Goal: Task Accomplishment & Management: Manage account settings

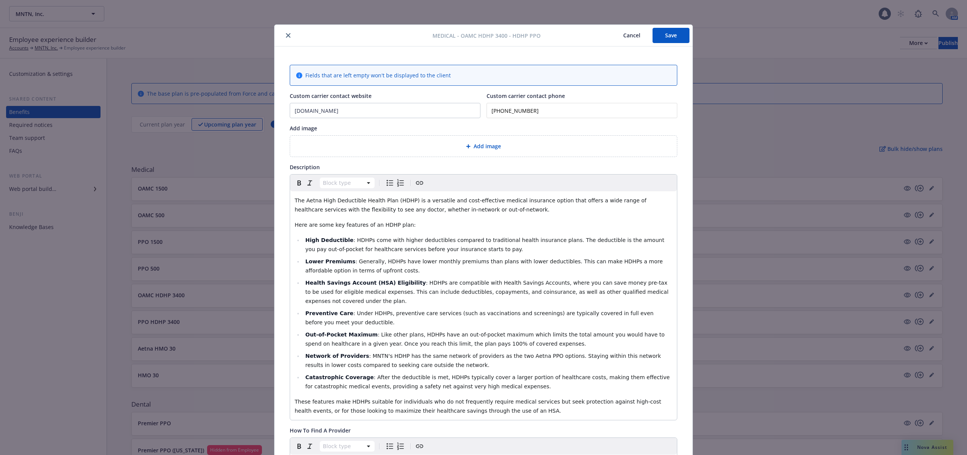
click at [482, 146] on span "Add image" at bounding box center [487, 146] width 27 height 8
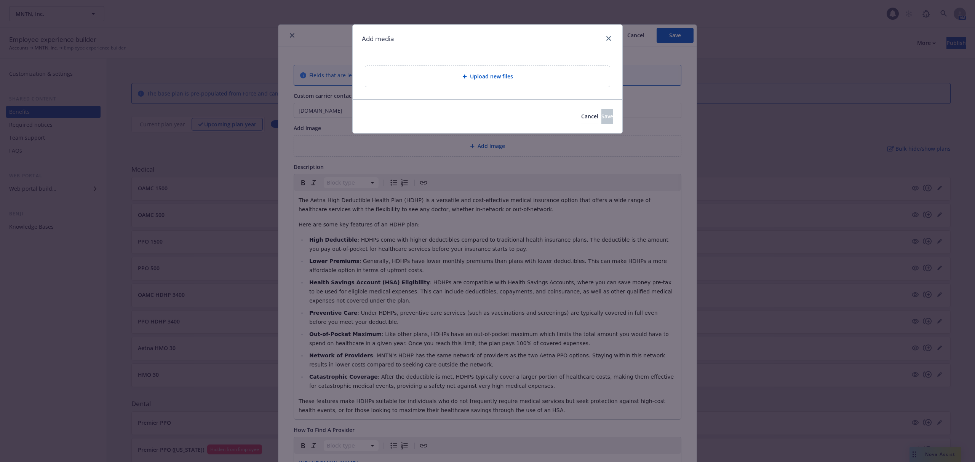
click at [499, 72] on span "Upload new files" at bounding box center [491, 76] width 43 height 8
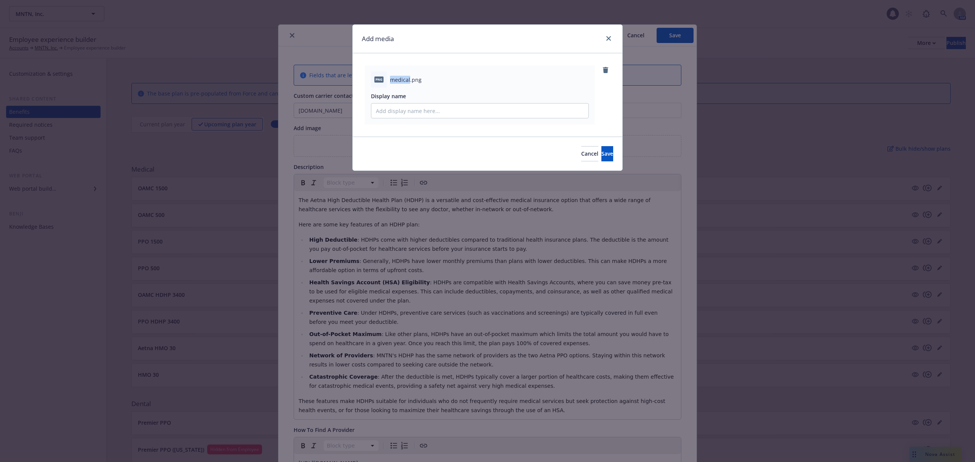
drag, startPoint x: 390, startPoint y: 80, endPoint x: 410, endPoint y: 81, distance: 19.9
click at [410, 81] on span "medical.png" at bounding box center [406, 80] width 32 height 8
copy span "medical"
click at [407, 111] on input "Display name" at bounding box center [479, 111] width 217 height 14
paste input "medical"
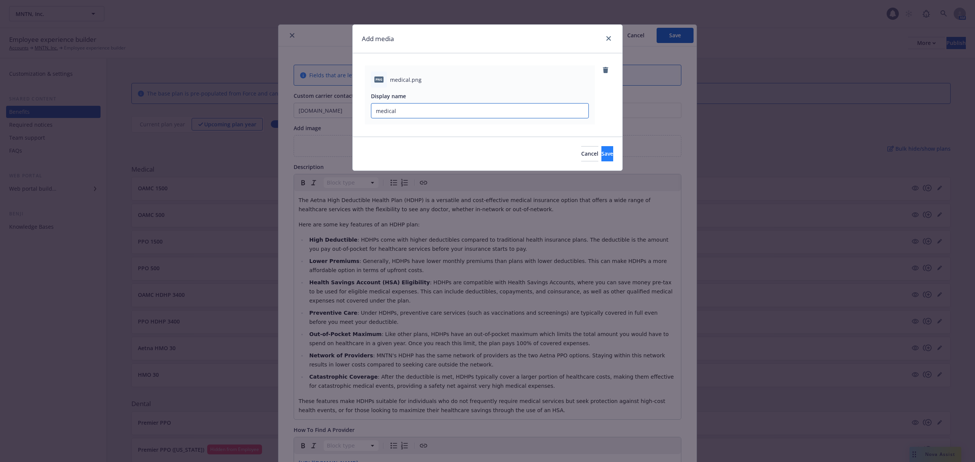
type input "medical"
click at [601, 151] on button "Save" at bounding box center [607, 153] width 12 height 15
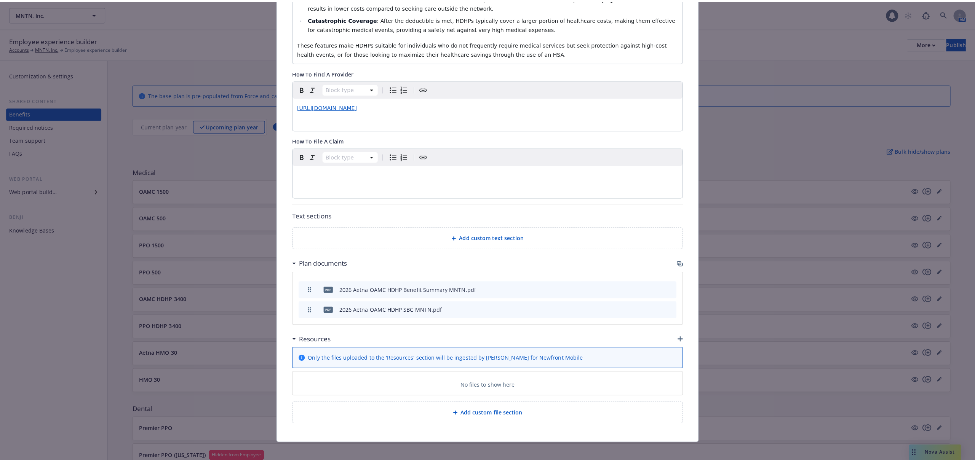
scroll to position [366, 0]
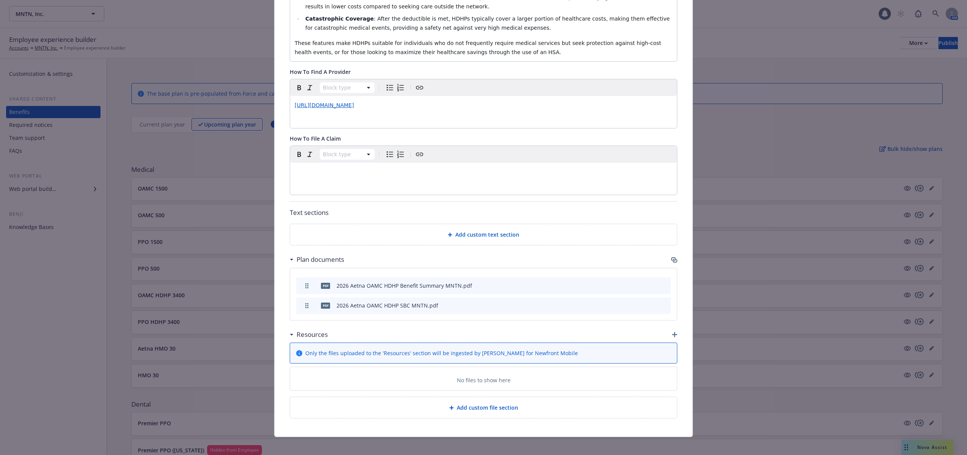
click at [672, 332] on icon "button" at bounding box center [674, 334] width 5 height 5
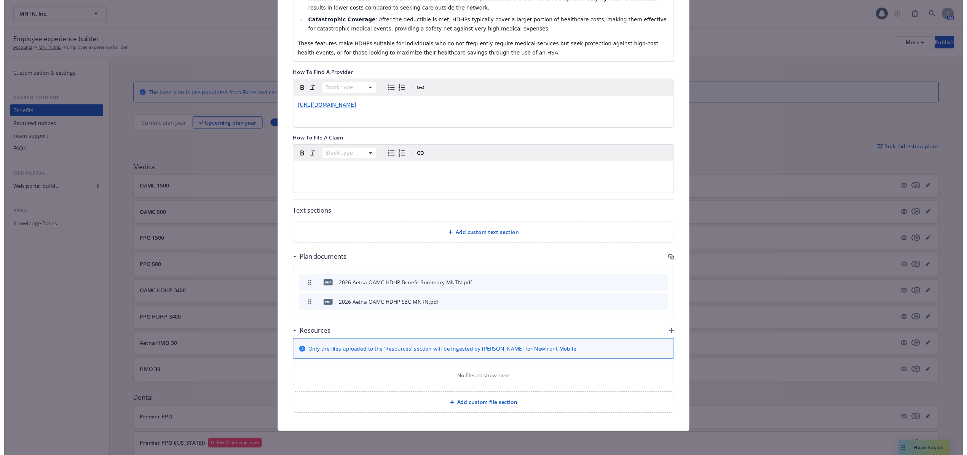
scroll to position [359, 0]
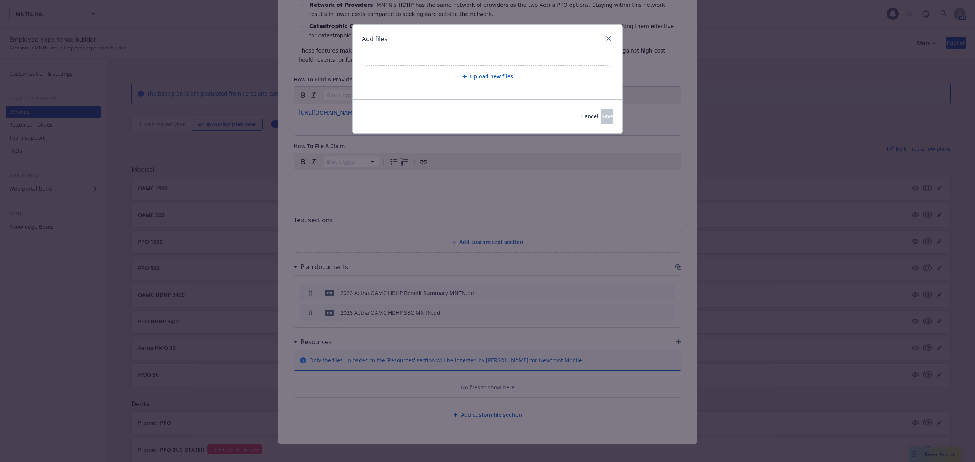
click at [487, 76] on span "Upload new files" at bounding box center [491, 76] width 43 height 8
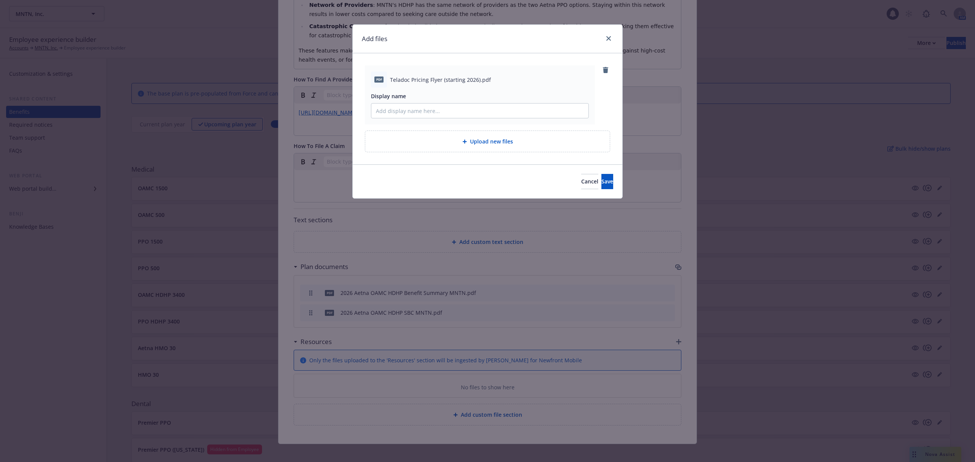
click at [389, 81] on div "pdf Teladoc Pricing Flyer (starting 2026).pdf" at bounding box center [480, 80] width 218 height 16
drag, startPoint x: 390, startPoint y: 78, endPoint x: 442, endPoint y: 81, distance: 52.3
click at [442, 81] on span "Teladoc Pricing Flyer (starting 2026).pdf" at bounding box center [440, 80] width 101 height 8
copy span "Teladoc Pricing Flyer"
click at [450, 110] on input "Display name" at bounding box center [479, 111] width 217 height 14
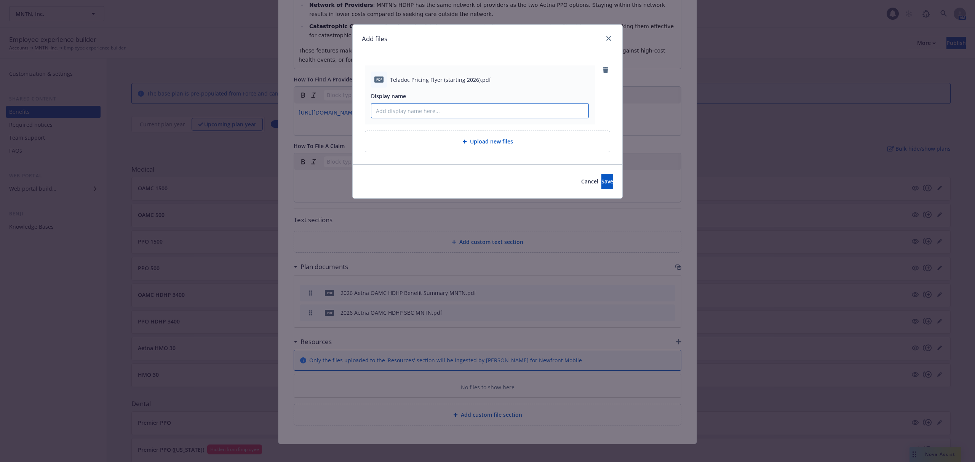
paste input "Teladoc Pricing Flyer"
type input "Teladoc Pricing Flyer"
click at [601, 179] on span "Save" at bounding box center [607, 181] width 12 height 7
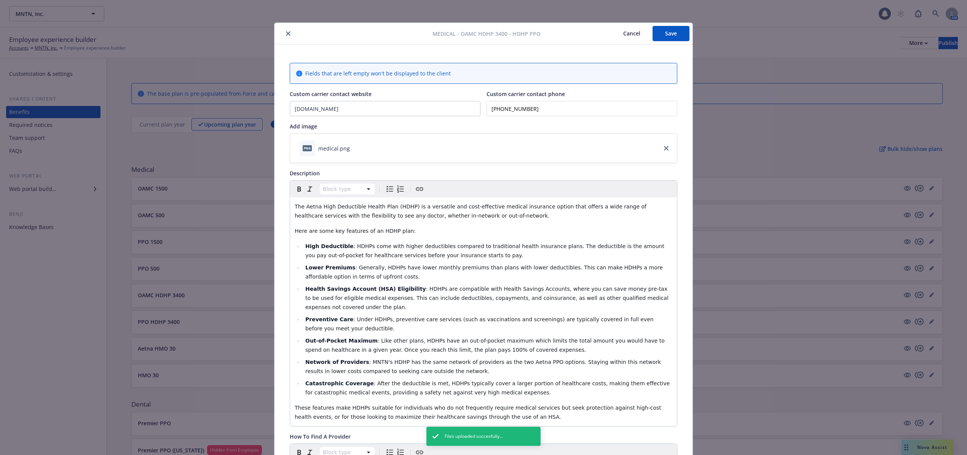
scroll to position [0, 0]
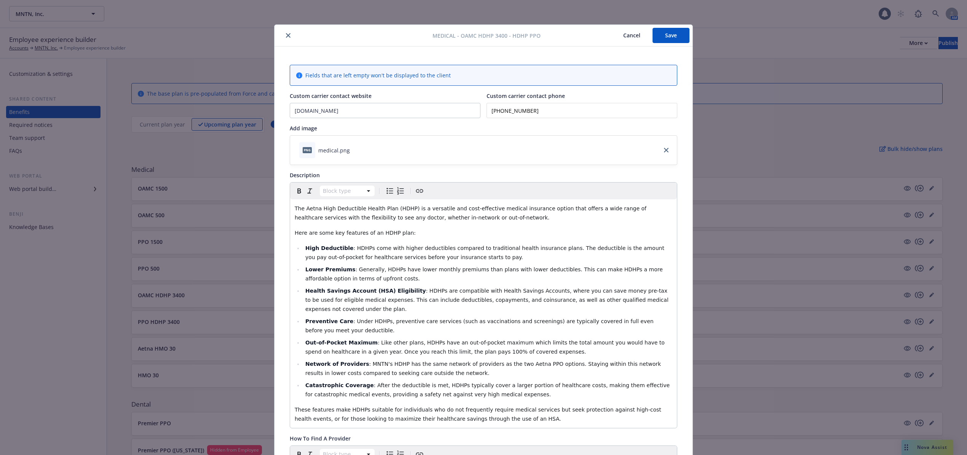
click at [673, 34] on button "Save" at bounding box center [671, 35] width 37 height 15
click at [661, 34] on button "Save" at bounding box center [671, 35] width 37 height 15
click at [286, 35] on icon "close" at bounding box center [288, 35] width 5 height 5
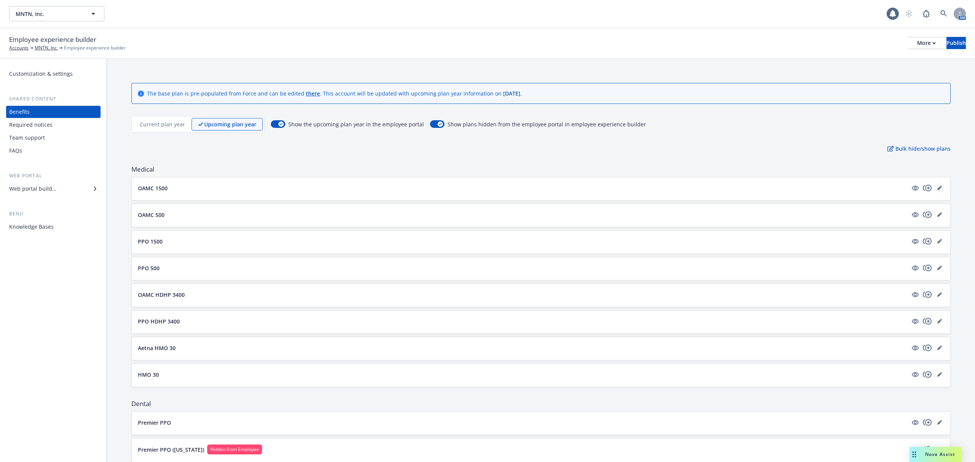
click at [937, 189] on icon "editPencil" at bounding box center [939, 189] width 4 height 4
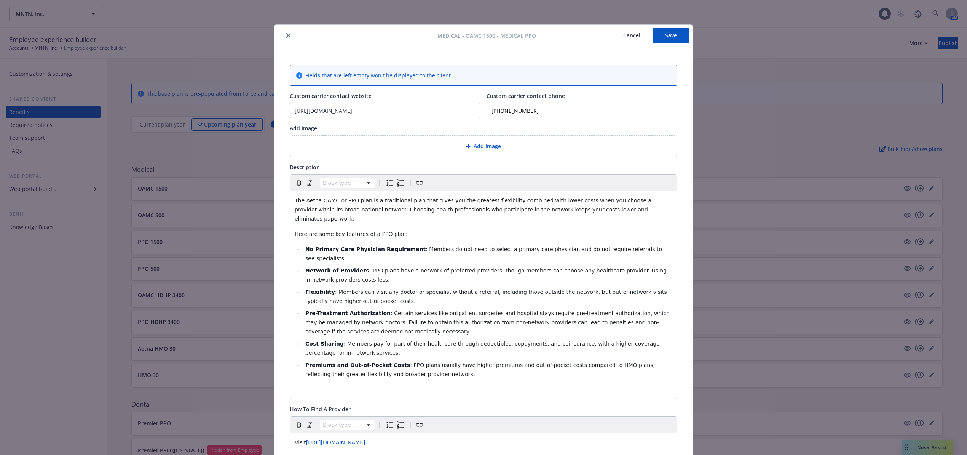
scroll to position [23, 0]
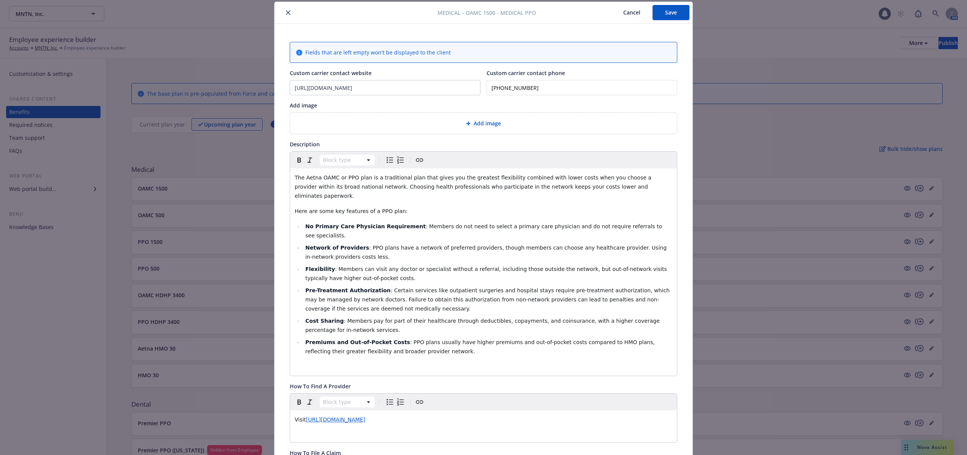
click at [487, 120] on span "Add image" at bounding box center [487, 123] width 27 height 8
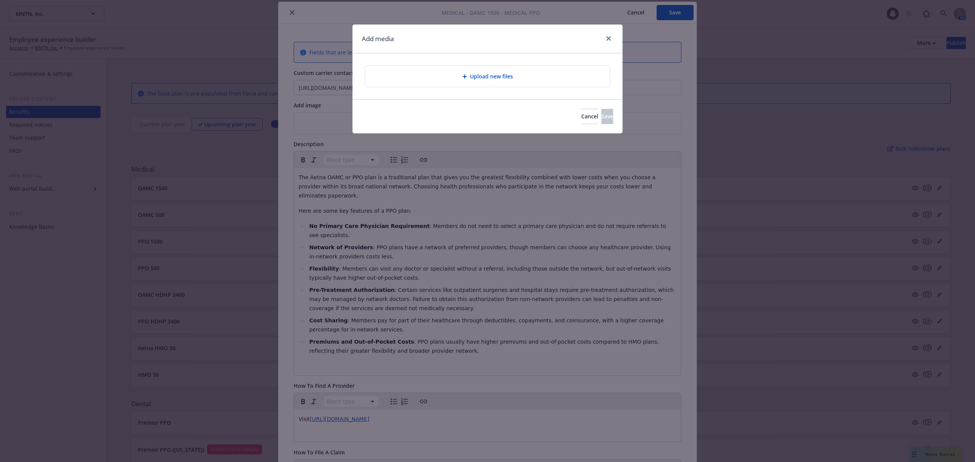
click at [472, 75] on span "Upload new files" at bounding box center [491, 76] width 43 height 8
click at [492, 75] on span "Upload new files" at bounding box center [491, 76] width 43 height 8
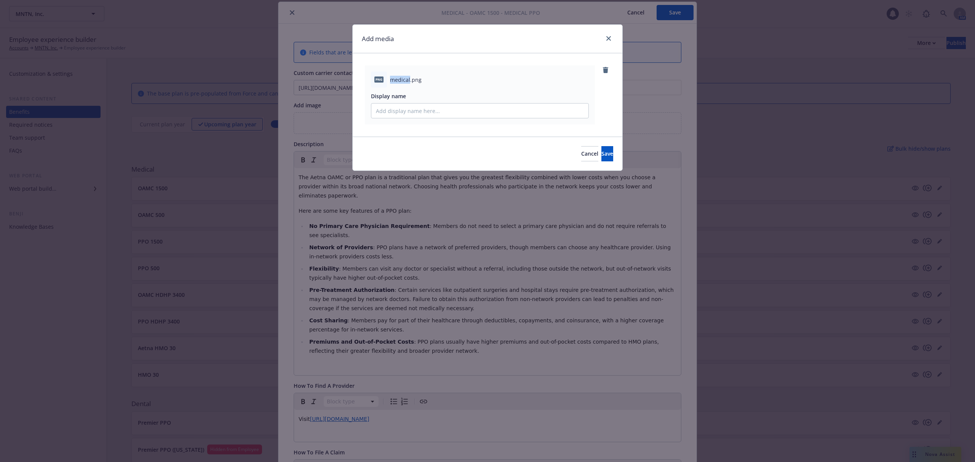
drag, startPoint x: 390, startPoint y: 78, endPoint x: 410, endPoint y: 80, distance: 19.9
click at [410, 80] on span "medical.png" at bounding box center [406, 80] width 32 height 8
copy span "medical"
click at [412, 109] on input "Display name" at bounding box center [479, 111] width 217 height 14
paste input "medical"
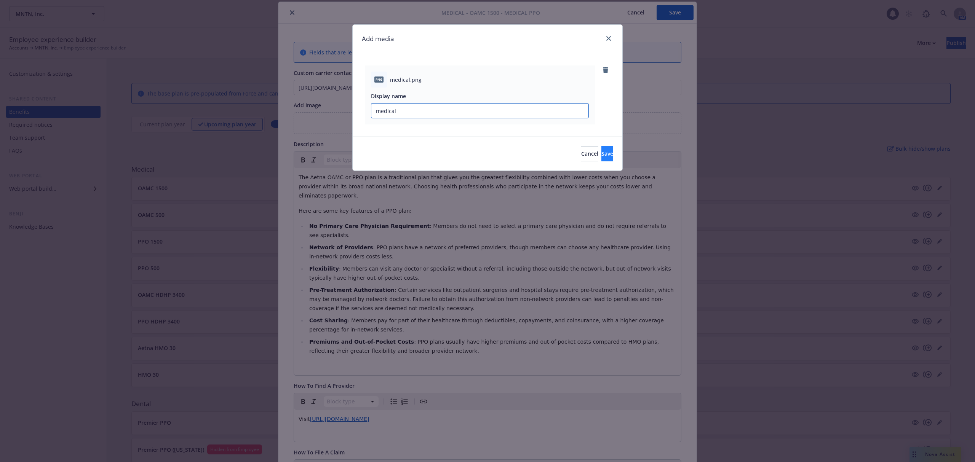
type input "medical"
click at [601, 152] on span "Save" at bounding box center [607, 153] width 12 height 7
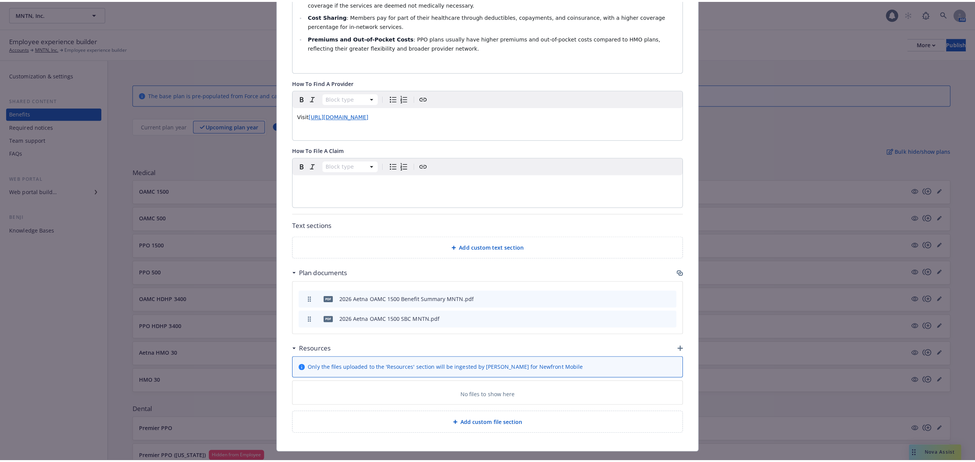
scroll to position [336, 0]
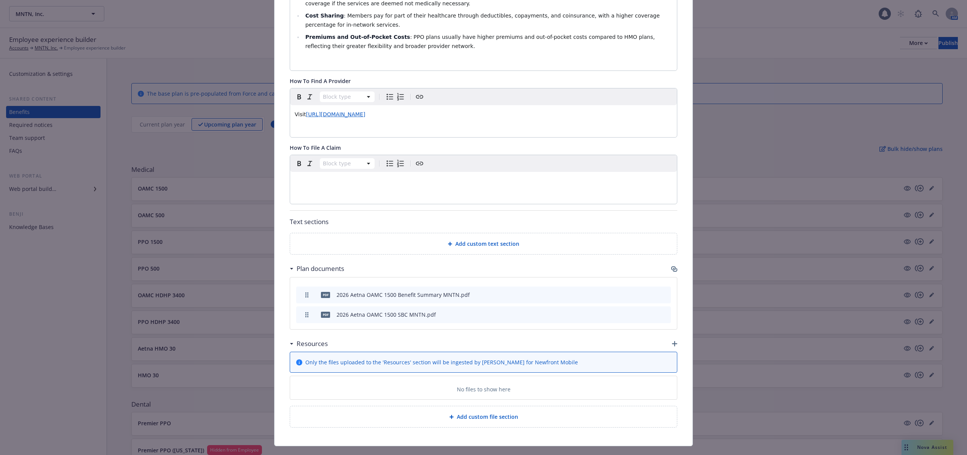
click at [672, 341] on icon "button" at bounding box center [674, 343] width 5 height 5
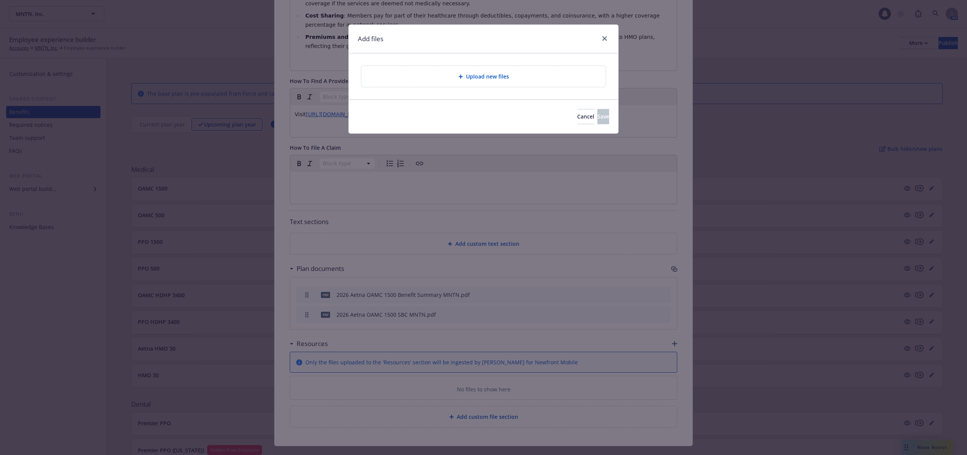
scroll to position [328, 0]
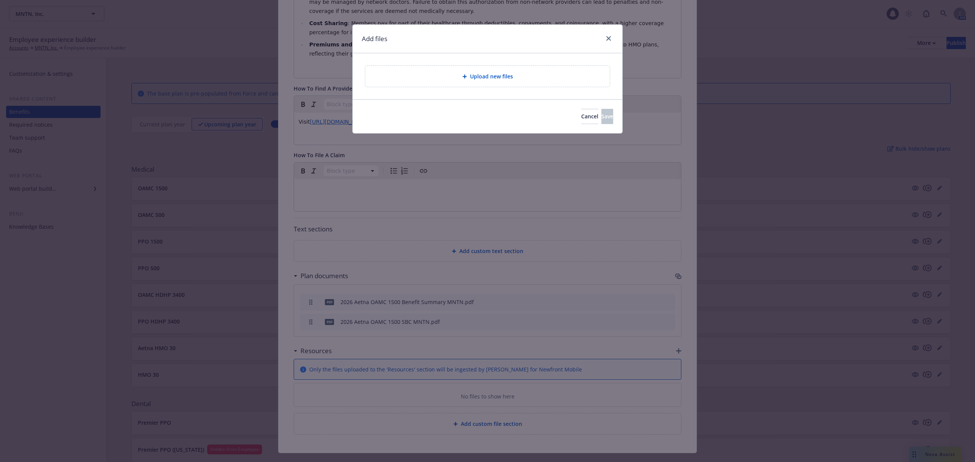
click at [488, 77] on span "Upload new files" at bounding box center [491, 76] width 43 height 8
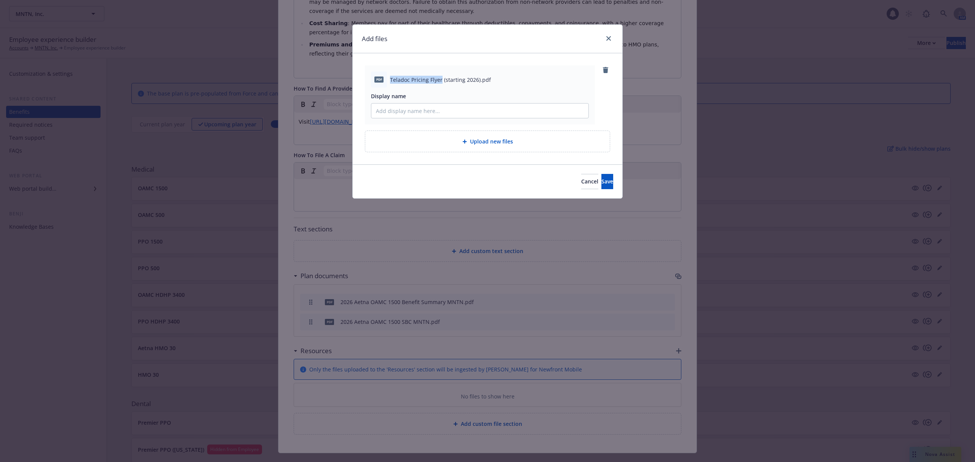
drag, startPoint x: 390, startPoint y: 77, endPoint x: 440, endPoint y: 82, distance: 50.5
click at [440, 82] on span "Teladoc Pricing Flyer (starting 2026).pdf" at bounding box center [440, 80] width 101 height 8
copy span "Teladoc Pricing Flyer"
click at [422, 109] on input "Display name" at bounding box center [479, 111] width 217 height 14
paste input "Teladoc Pricing Flyer"
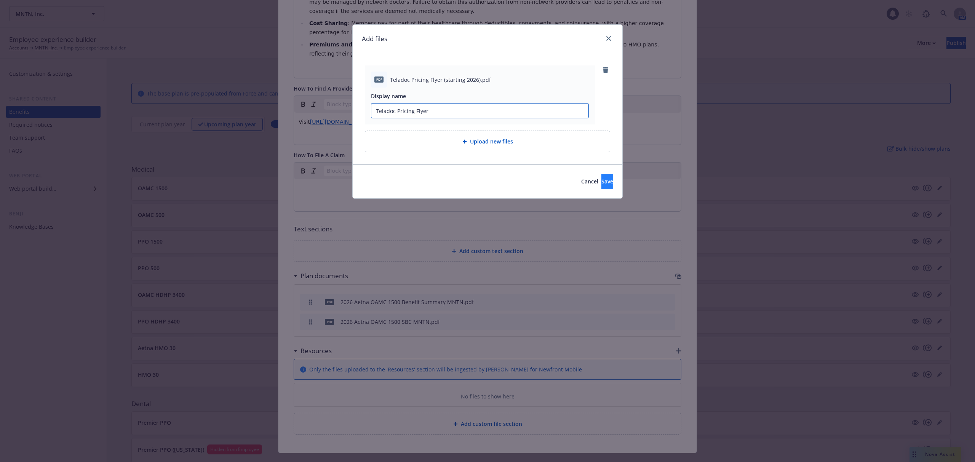
type input "Teladoc Pricing Flyer"
click at [601, 178] on button "Save" at bounding box center [607, 181] width 12 height 15
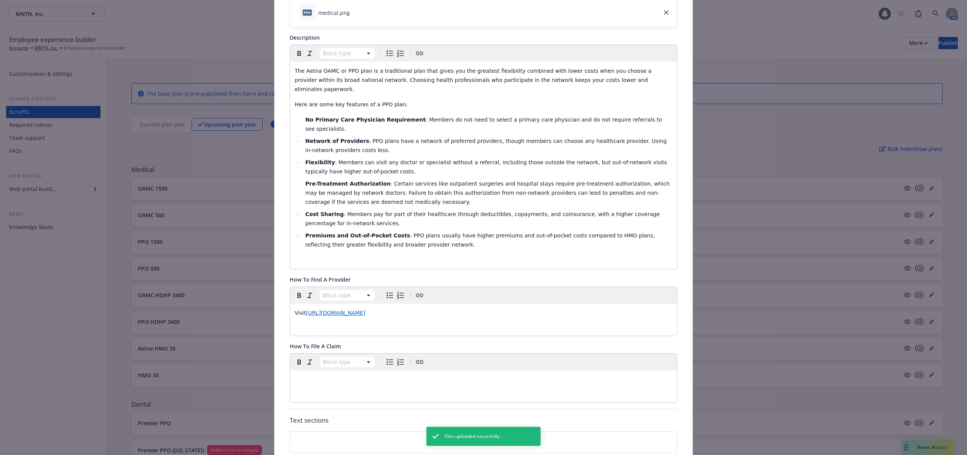
scroll to position [0, 0]
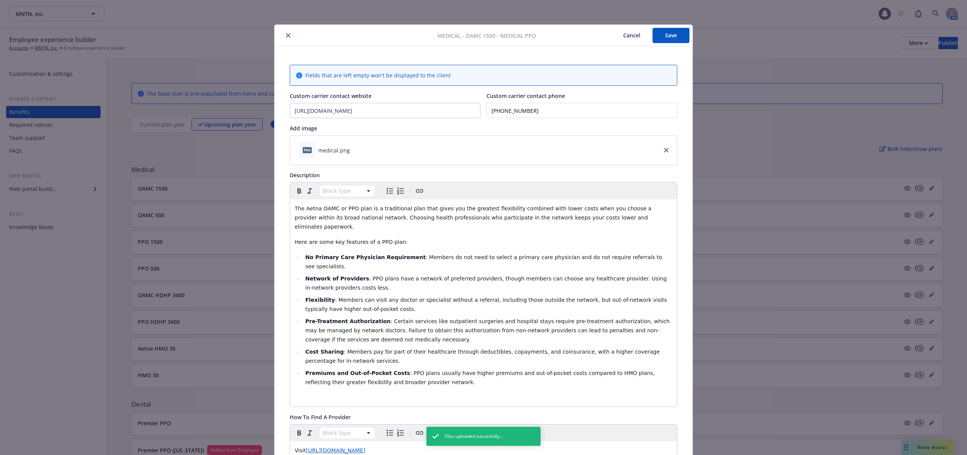
click at [678, 31] on button "Save" at bounding box center [671, 35] width 37 height 15
click at [286, 34] on icon "close" at bounding box center [288, 35] width 5 height 5
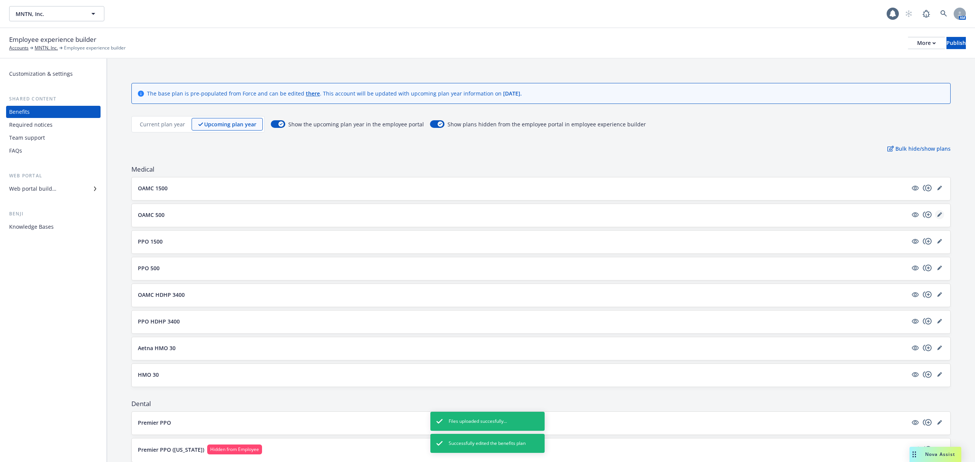
click at [935, 212] on link "editPencil" at bounding box center [939, 214] width 9 height 9
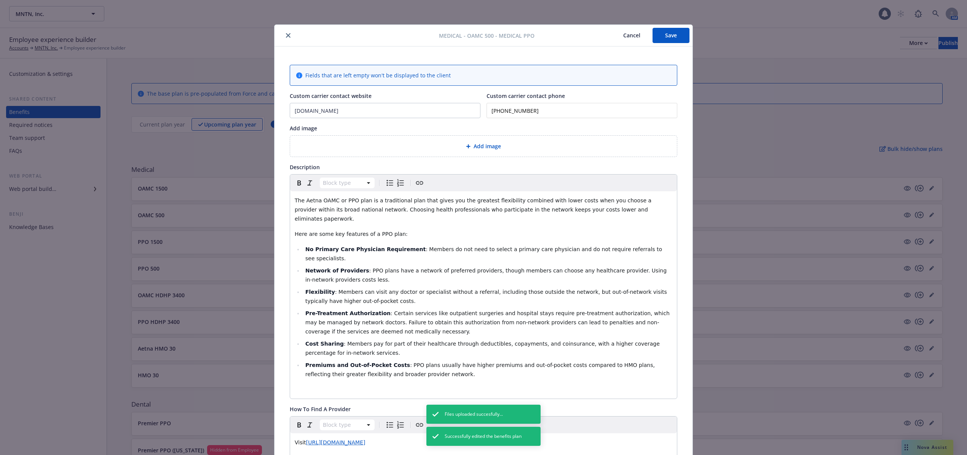
scroll to position [23, 0]
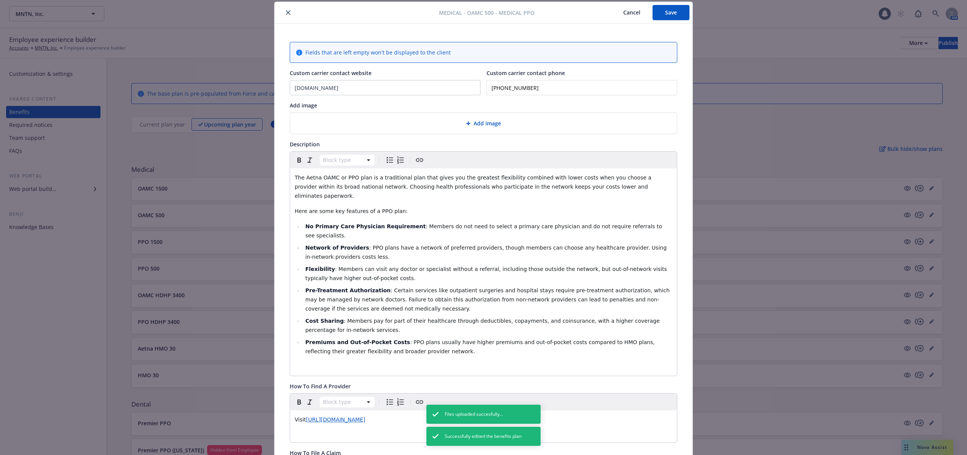
click at [475, 123] on span "Add image" at bounding box center [487, 123] width 27 height 8
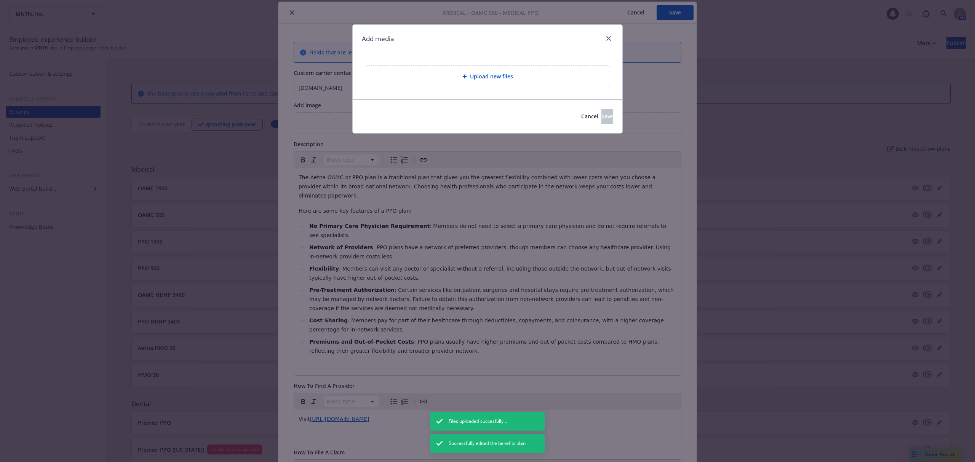
click at [501, 79] on span "Upload new files" at bounding box center [491, 76] width 43 height 8
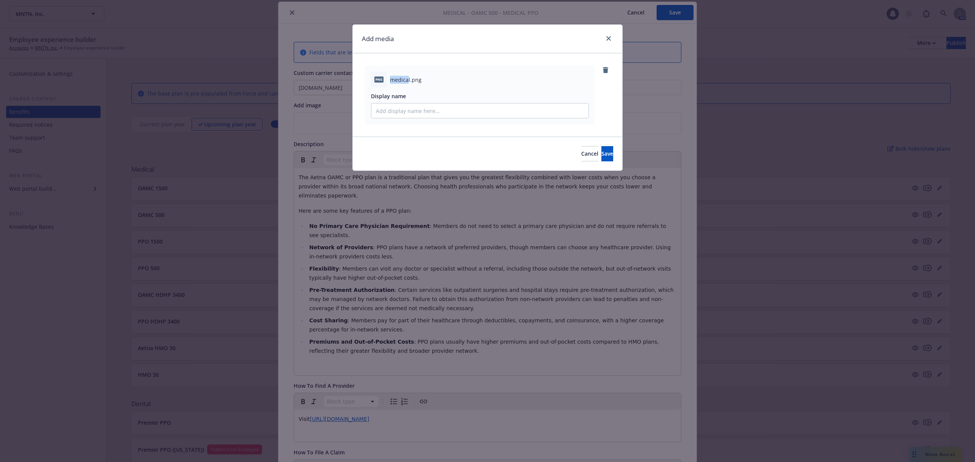
drag, startPoint x: 390, startPoint y: 81, endPoint x: 409, endPoint y: 81, distance: 18.3
click at [409, 81] on span "medical.png" at bounding box center [406, 80] width 32 height 8
copy span "medica"
click at [413, 110] on input "Display name" at bounding box center [479, 111] width 217 height 14
paste input "medica"
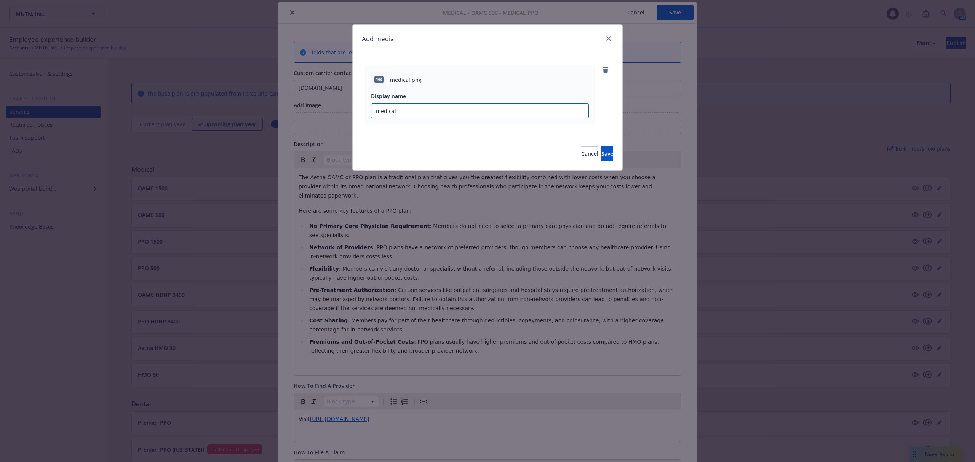
type input "medical"
click at [601, 146] on button "Save" at bounding box center [607, 153] width 12 height 15
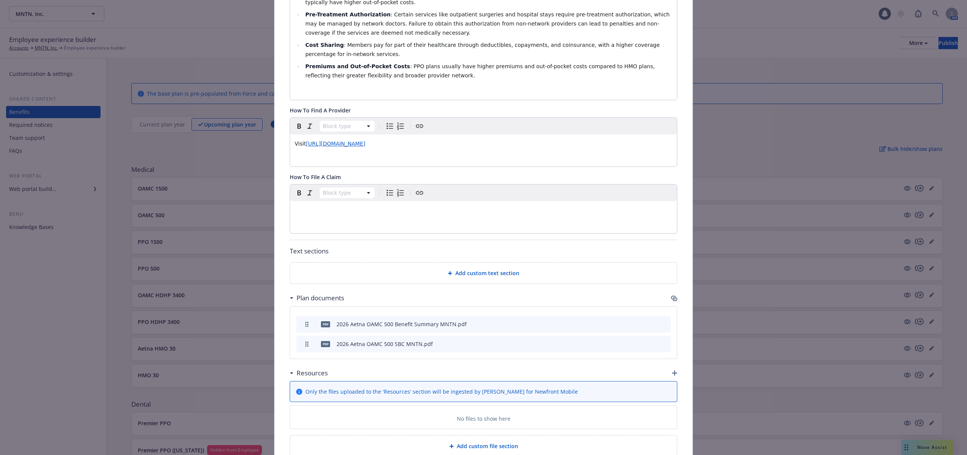
scroll to position [336, 0]
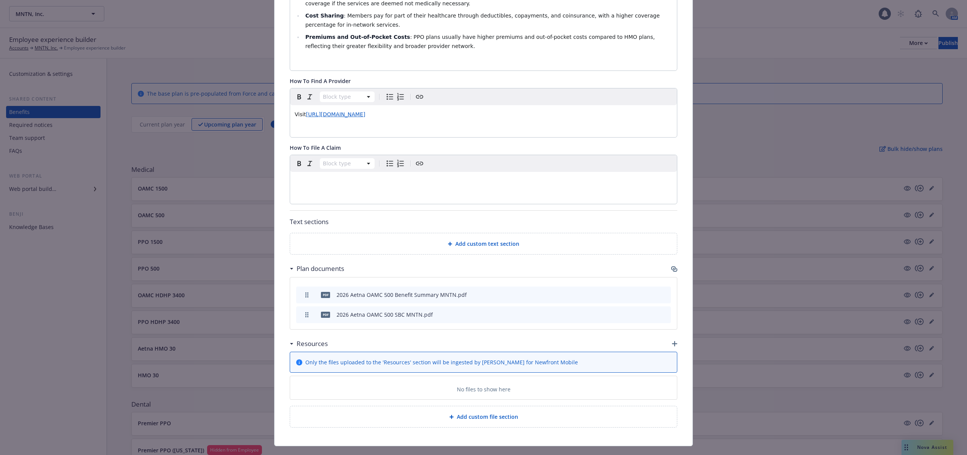
click at [674, 327] on div "Fields that are left empty won't be displayed to the client Custom carrier cont…" at bounding box center [484, 78] width 418 height 735
click at [672, 341] on icon "button" at bounding box center [674, 343] width 5 height 5
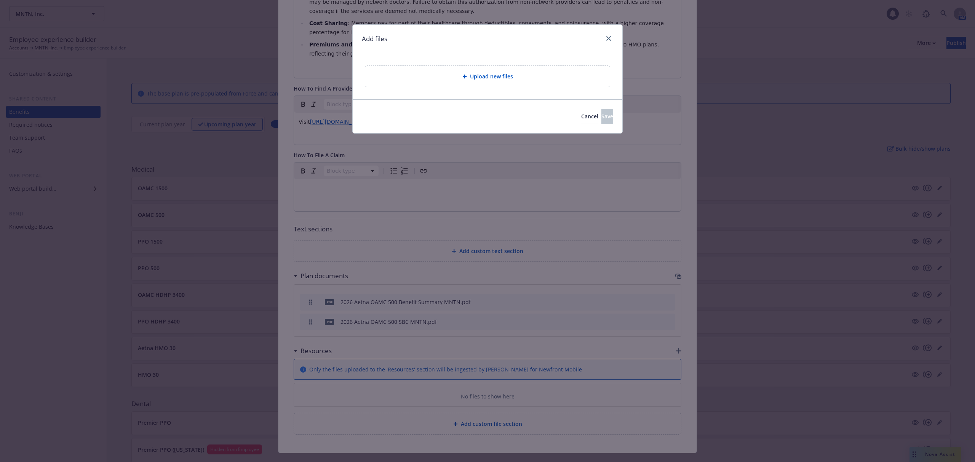
click at [468, 78] on div at bounding box center [466, 76] width 8 height 5
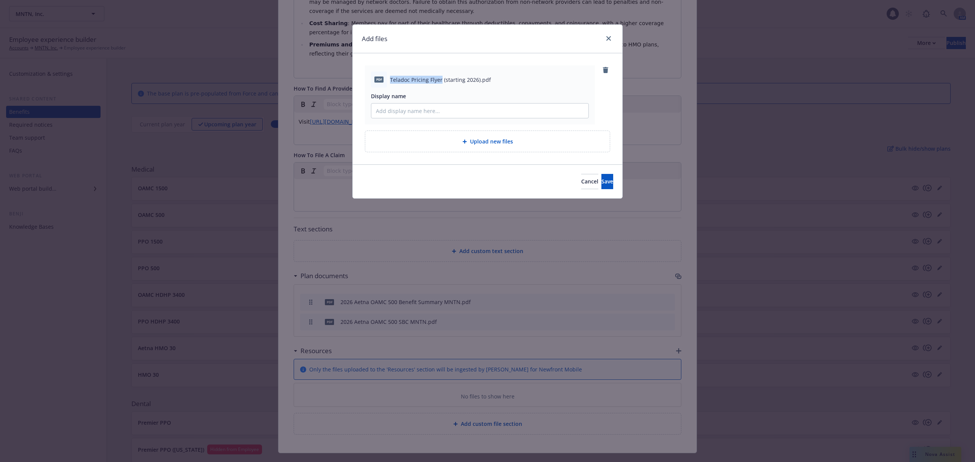
drag, startPoint x: 390, startPoint y: 78, endPoint x: 441, endPoint y: 81, distance: 50.4
click at [441, 81] on span "Teladoc Pricing Flyer (starting 2026).pdf" at bounding box center [440, 80] width 101 height 8
copy span "Teladoc Pricing Flyer"
click at [432, 108] on input "Display name" at bounding box center [479, 111] width 217 height 14
paste input "Teladoc Pricing Flyer"
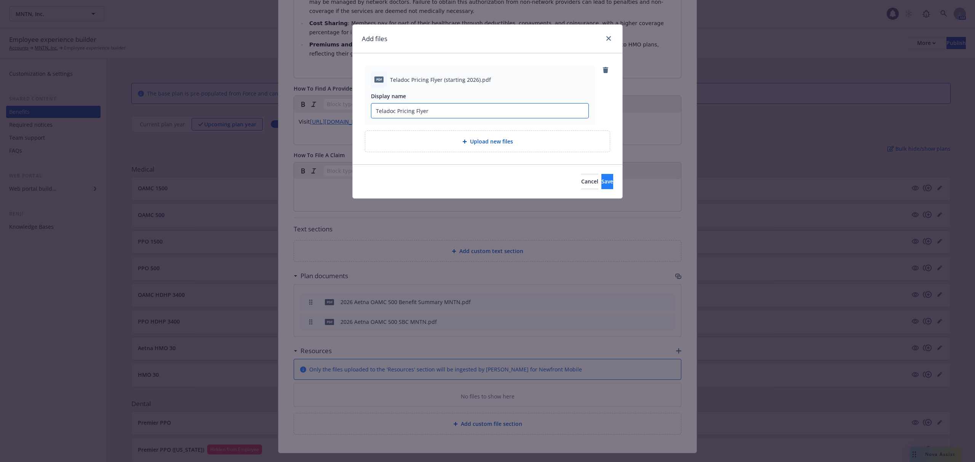
type input "Teladoc Pricing Flyer"
click at [601, 178] on button "Save" at bounding box center [607, 181] width 12 height 15
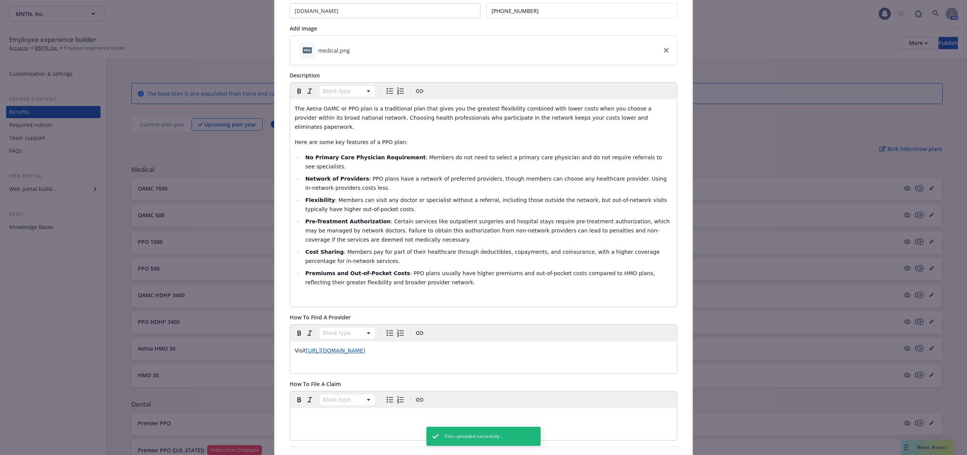
scroll to position [24, 0]
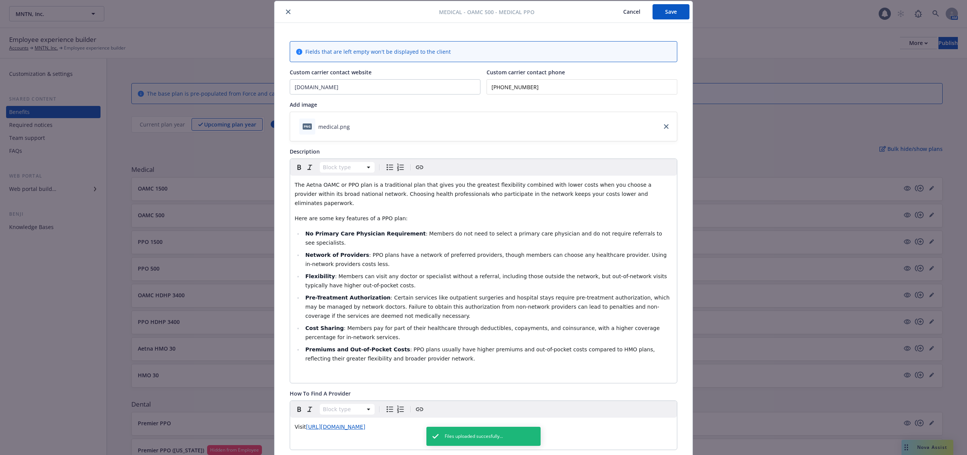
click at [657, 8] on button "Save" at bounding box center [671, 11] width 37 height 15
click at [287, 14] on button "close" at bounding box center [288, 11] width 9 height 9
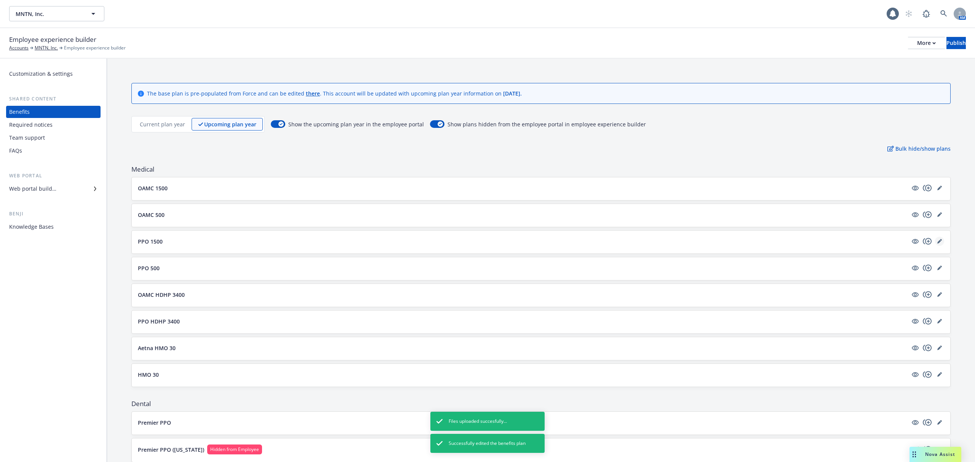
click at [937, 241] on icon "editPencil" at bounding box center [939, 242] width 4 height 4
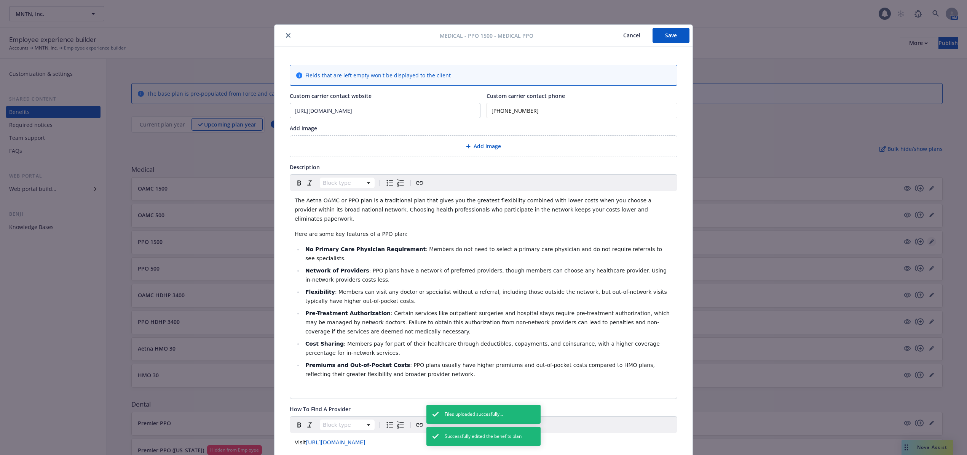
scroll to position [23, 0]
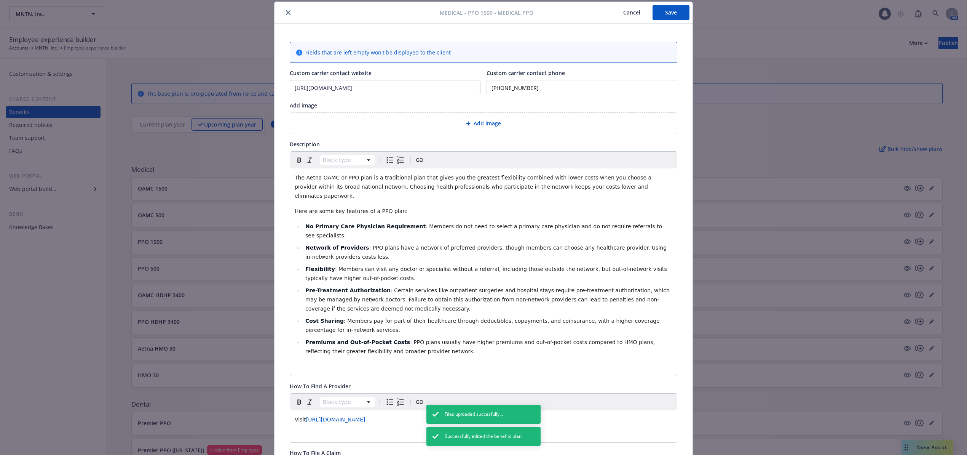
click at [474, 121] on span "Add image" at bounding box center [487, 123] width 27 height 8
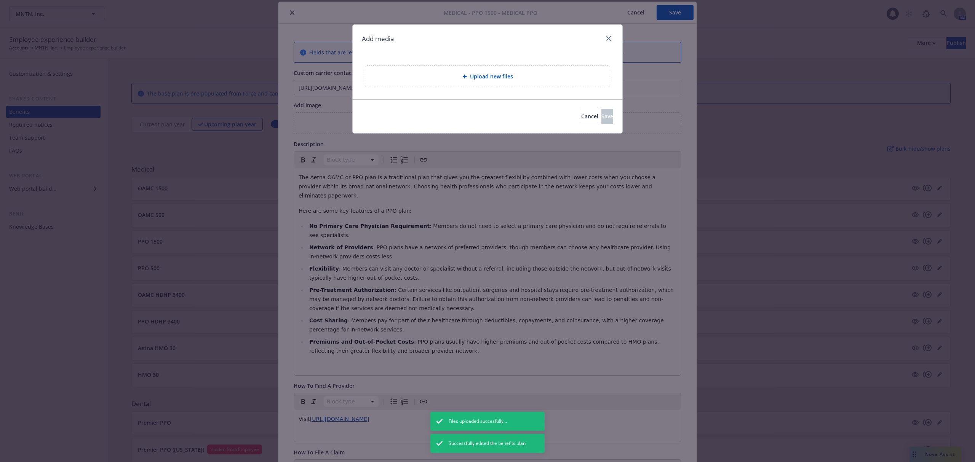
click at [463, 75] on icon at bounding box center [464, 76] width 5 height 5
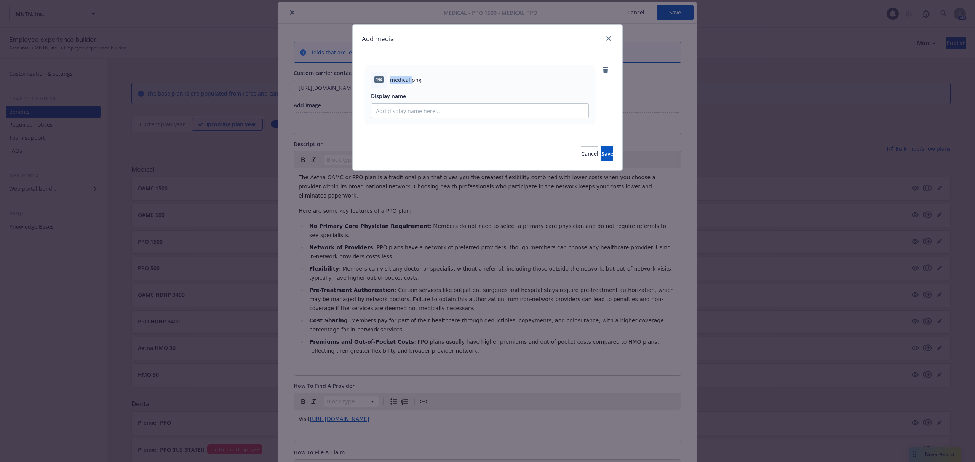
drag, startPoint x: 390, startPoint y: 78, endPoint x: 411, endPoint y: 78, distance: 20.6
click at [411, 78] on span "medical.png" at bounding box center [406, 80] width 32 height 8
copy span "medical."
click at [413, 109] on input "Display name" at bounding box center [479, 111] width 217 height 14
drag, startPoint x: 413, startPoint y: 109, endPoint x: 408, endPoint y: 110, distance: 4.6
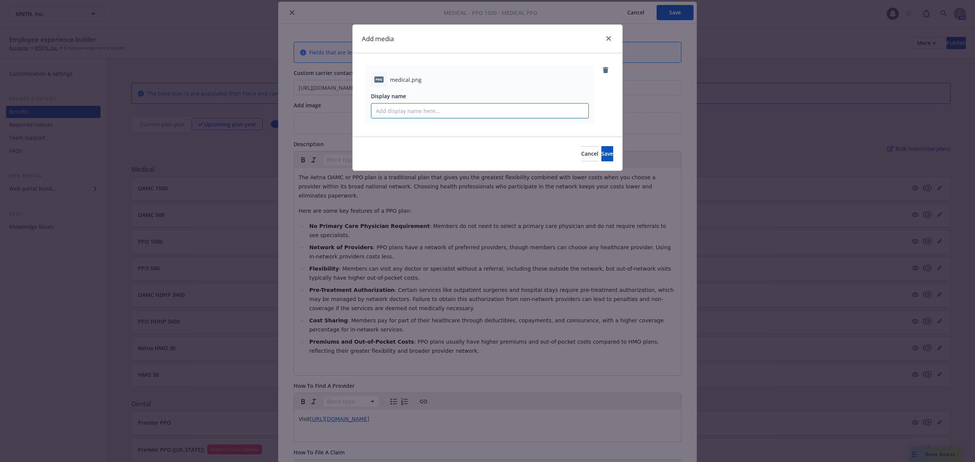
paste input "medical."
type input "medical"
click at [601, 155] on span "Save" at bounding box center [607, 153] width 12 height 7
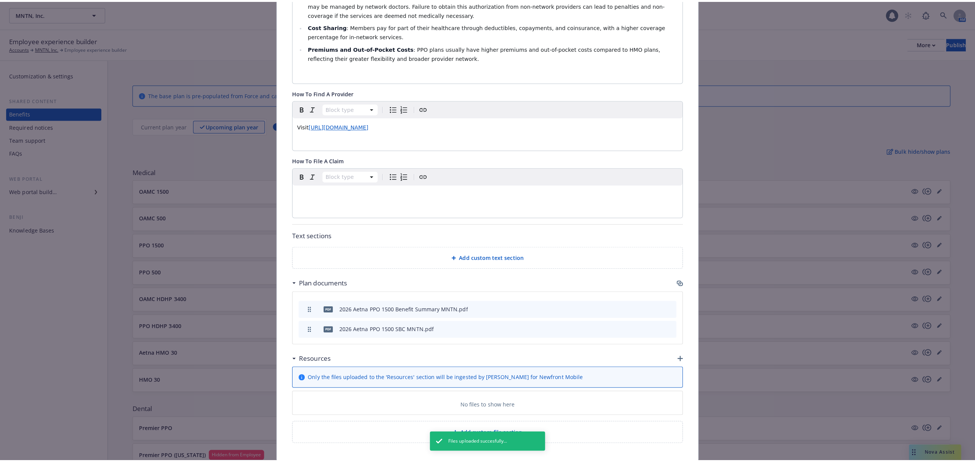
scroll to position [336, 0]
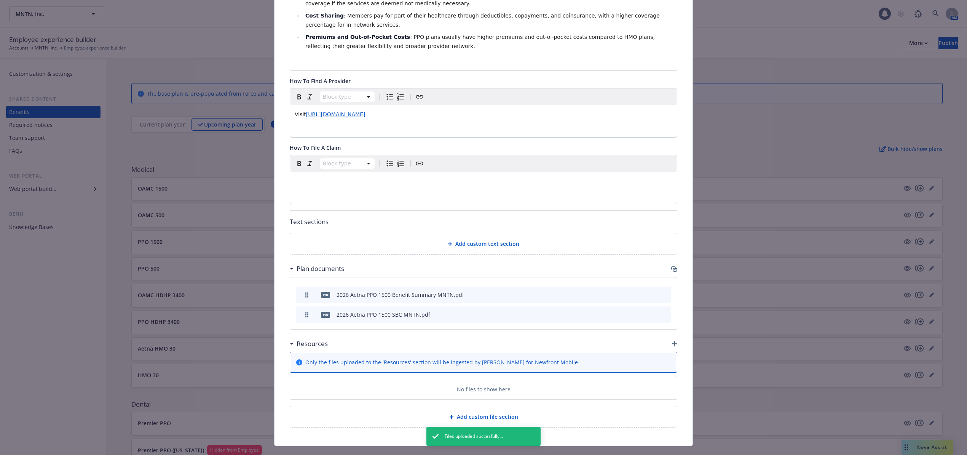
click at [672, 341] on icon "button" at bounding box center [674, 343] width 5 height 5
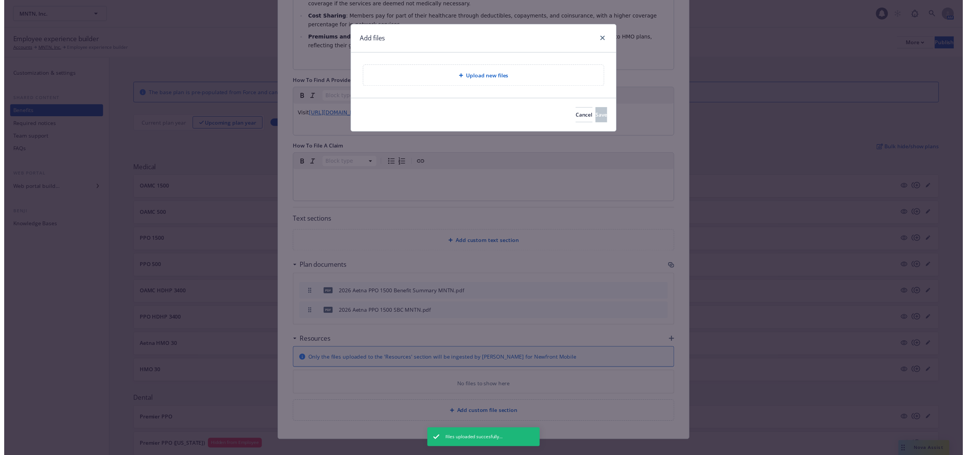
scroll to position [328, 0]
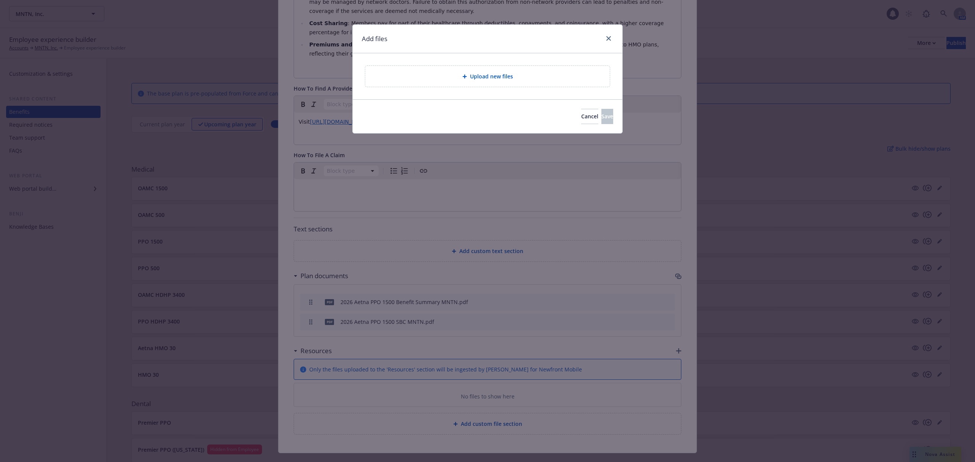
click at [481, 77] on span "Upload new files" at bounding box center [491, 76] width 43 height 8
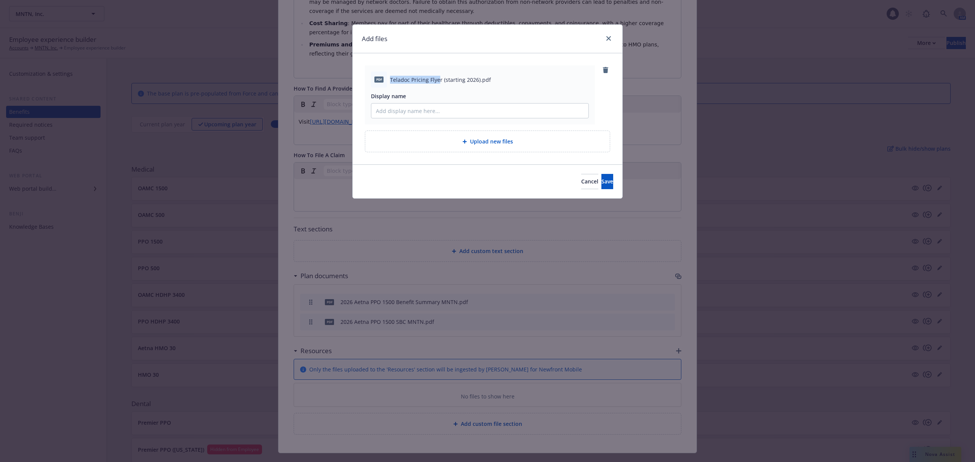
drag, startPoint x: 389, startPoint y: 81, endPoint x: 439, endPoint y: 83, distance: 49.9
click at [439, 83] on div "pdf Teladoc Pricing Flyer (starting 2026).pdf" at bounding box center [480, 80] width 218 height 16
copy span "Teladoc Pricing Flye"
click at [431, 110] on input "Display name" at bounding box center [479, 111] width 217 height 14
paste input "Teladoc Pricing Flye"
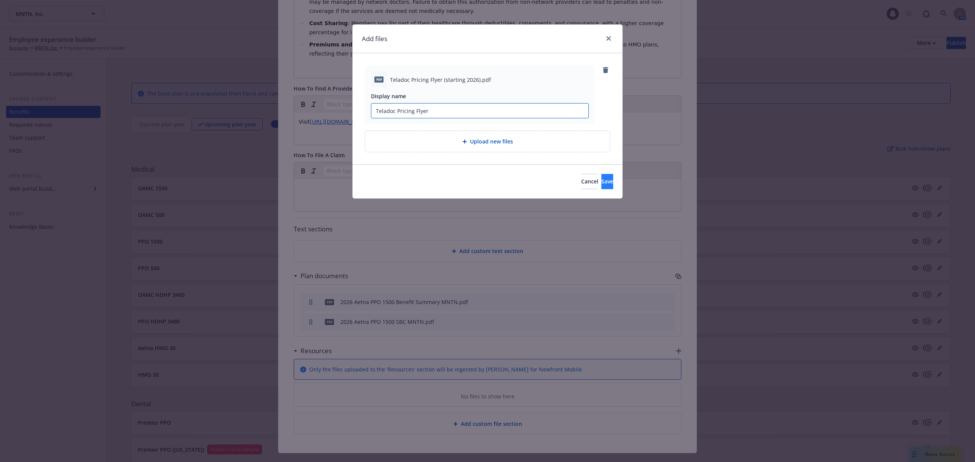
type input "Teladoc Pricing Flyer"
click at [601, 181] on span "Save" at bounding box center [607, 181] width 12 height 7
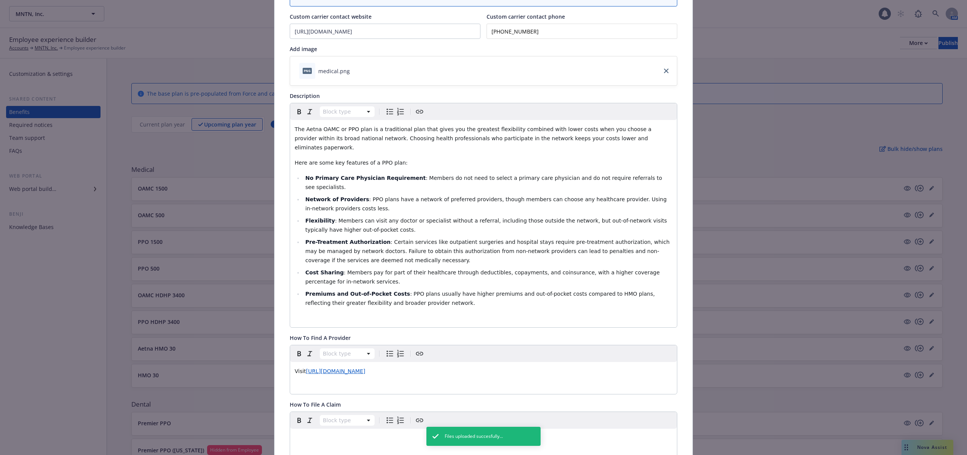
scroll to position [0, 0]
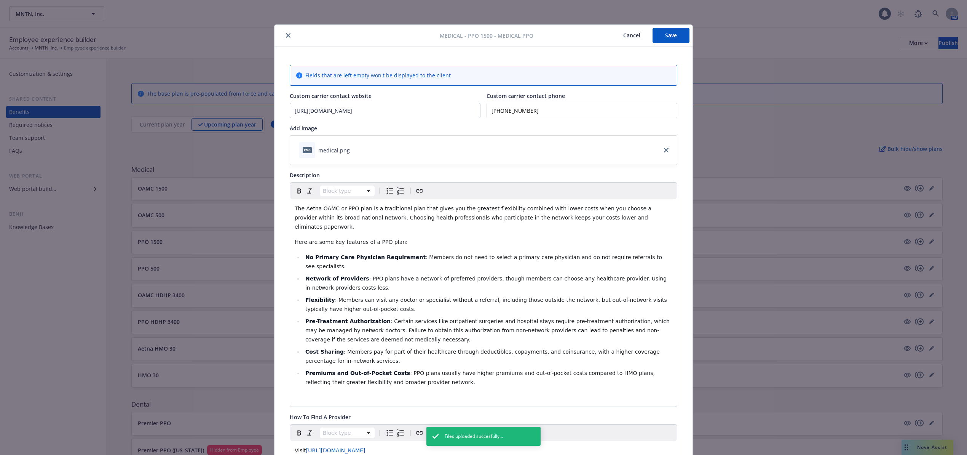
click at [668, 31] on button "Save" at bounding box center [671, 35] width 37 height 15
click at [665, 34] on button "Save" at bounding box center [671, 35] width 37 height 15
click at [663, 36] on button "Save" at bounding box center [671, 35] width 37 height 15
click at [286, 34] on icon "close" at bounding box center [288, 35] width 5 height 5
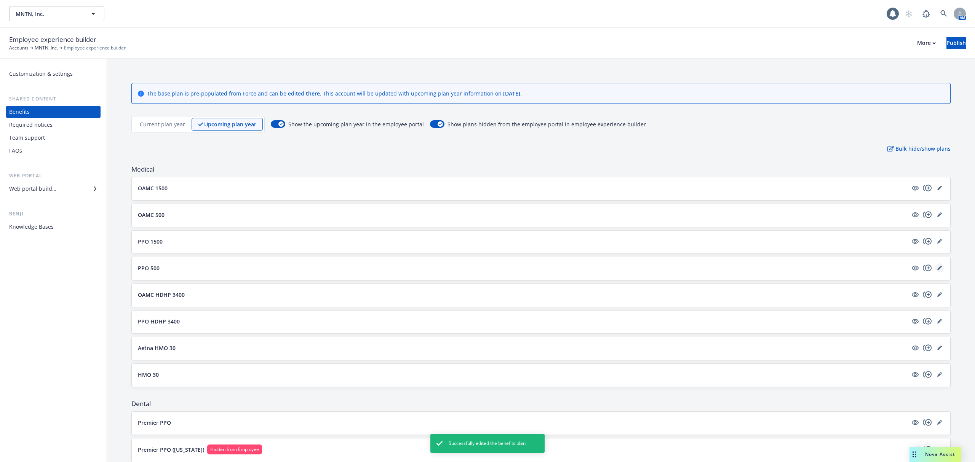
click at [937, 268] on icon "editPencil" at bounding box center [939, 269] width 4 height 4
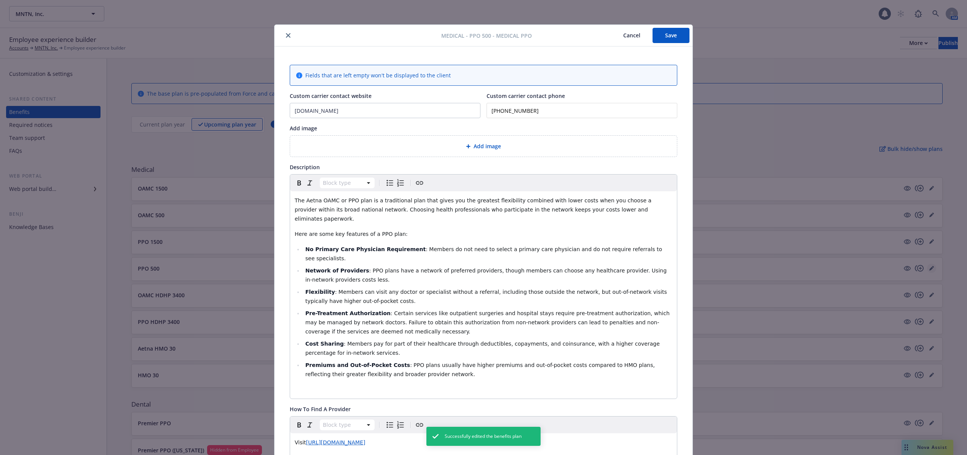
scroll to position [23, 0]
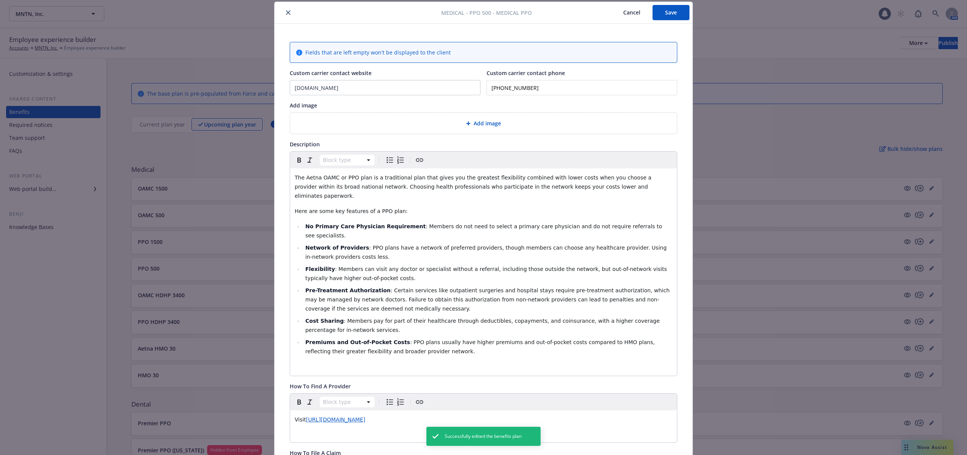
click at [467, 123] on div at bounding box center [470, 123] width 8 height 5
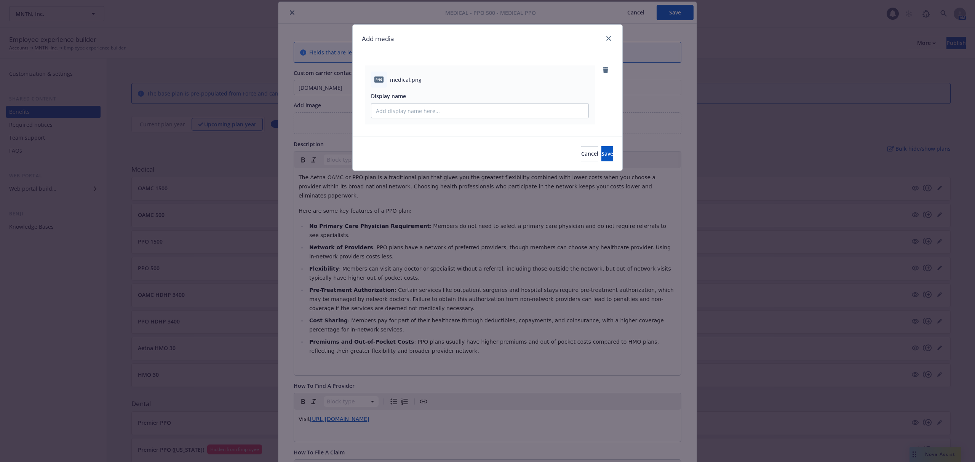
click at [388, 78] on div "png medical.png" at bounding box center [480, 80] width 218 height 16
drag, startPoint x: 390, startPoint y: 79, endPoint x: 410, endPoint y: 79, distance: 19.8
click at [410, 79] on span "medical.png" at bounding box center [406, 80] width 32 height 8
copy span "medical."
click at [421, 109] on input "Display name" at bounding box center [479, 111] width 217 height 14
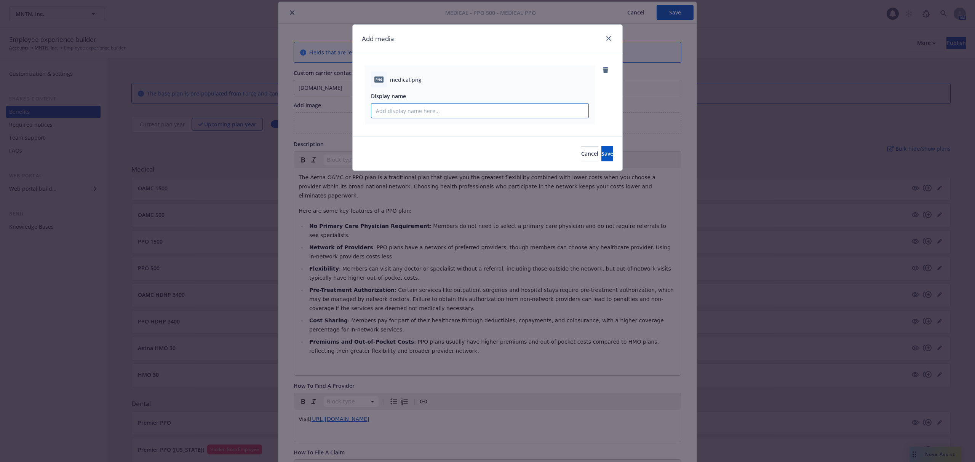
paste input "medical."
type input "medical"
click at [601, 156] on button "Save" at bounding box center [607, 153] width 12 height 15
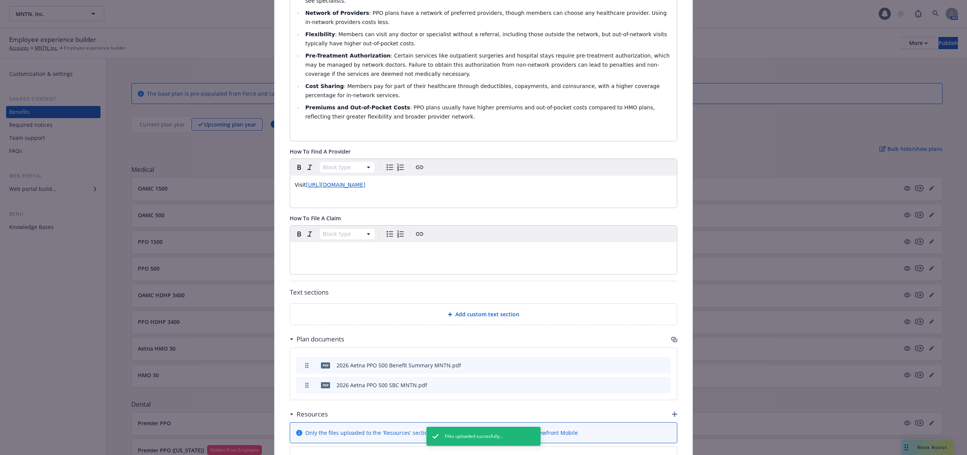
scroll to position [336, 0]
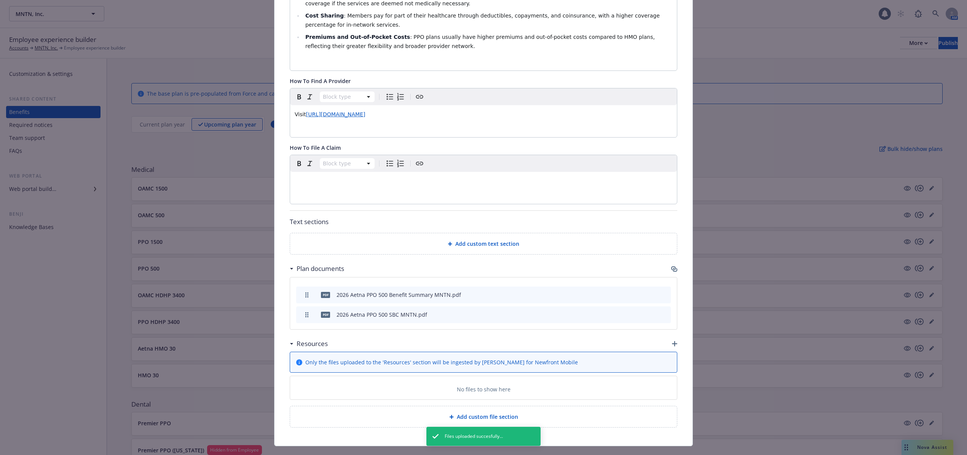
click at [672, 341] on icon "button" at bounding box center [674, 343] width 5 height 5
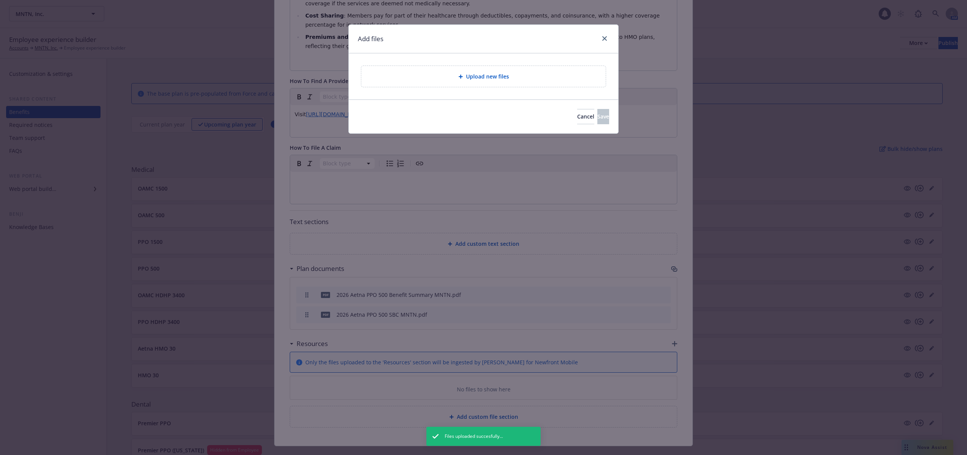
scroll to position [328, 0]
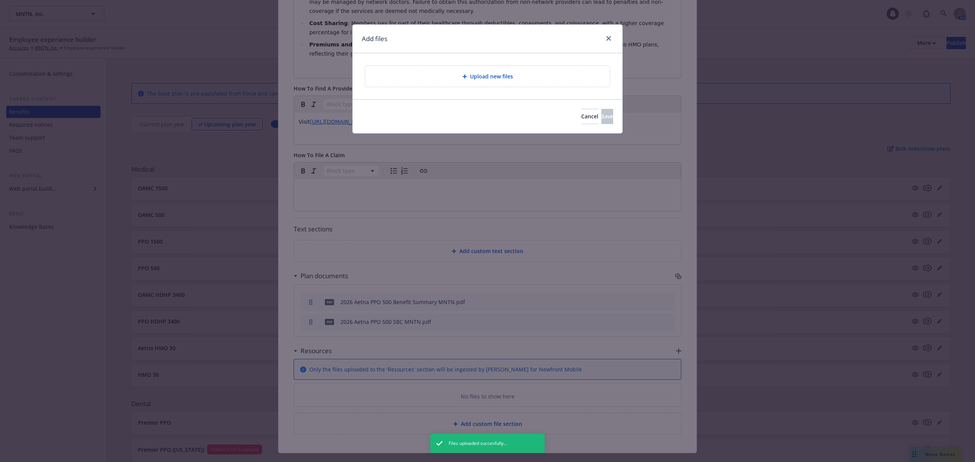
click at [462, 72] on div "Upload new files" at bounding box center [487, 76] width 244 height 21
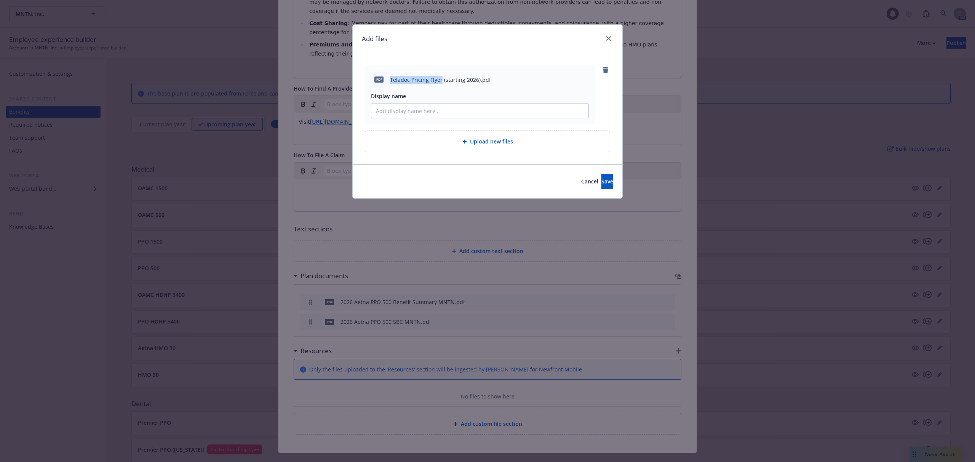
drag, startPoint x: 390, startPoint y: 79, endPoint x: 441, endPoint y: 78, distance: 50.7
click at [441, 78] on span "Teladoc Pricing Flyer (starting 2026).pdf" at bounding box center [440, 80] width 101 height 8
copy span "Teladoc Pricing Flyer"
click at [484, 115] on input "Display name" at bounding box center [479, 111] width 217 height 14
paste input "Teladoc Pricing Flyer"
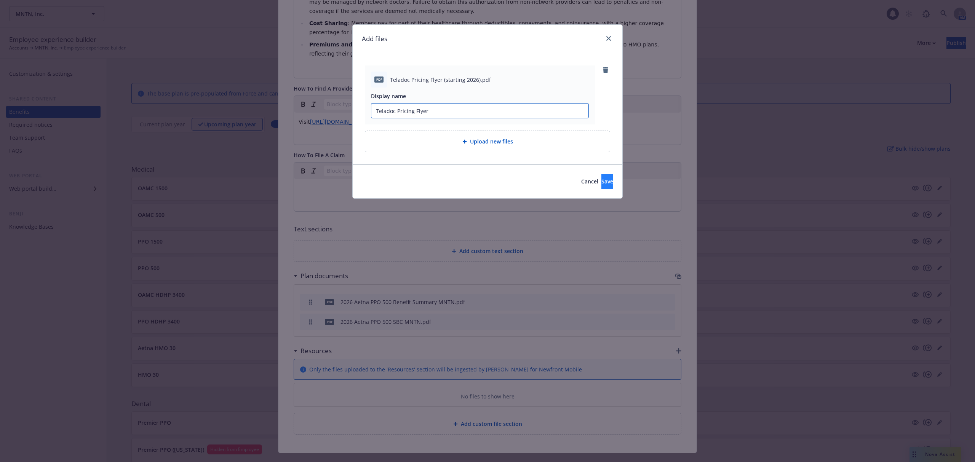
type input "Teladoc Pricing Flyer"
click at [601, 180] on span "Save" at bounding box center [607, 181] width 12 height 7
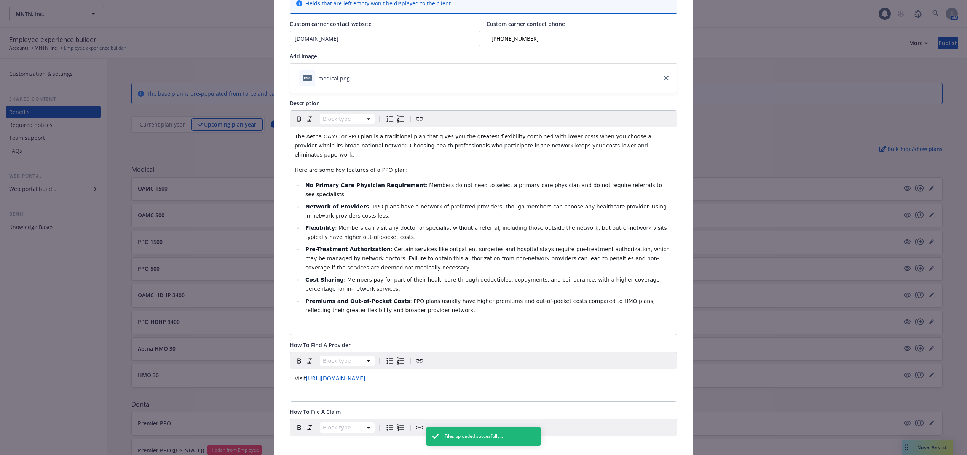
scroll to position [0, 0]
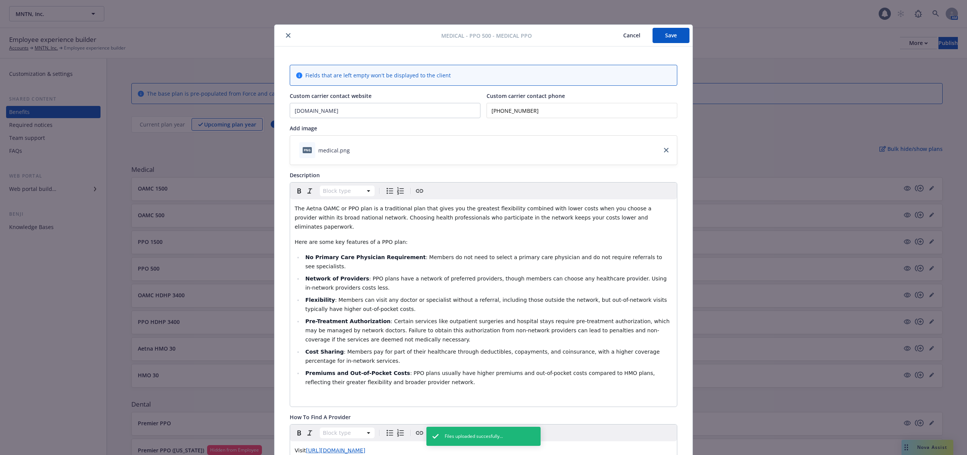
click at [660, 37] on button "Save" at bounding box center [671, 35] width 37 height 15
click at [284, 32] on button "close" at bounding box center [288, 35] width 9 height 9
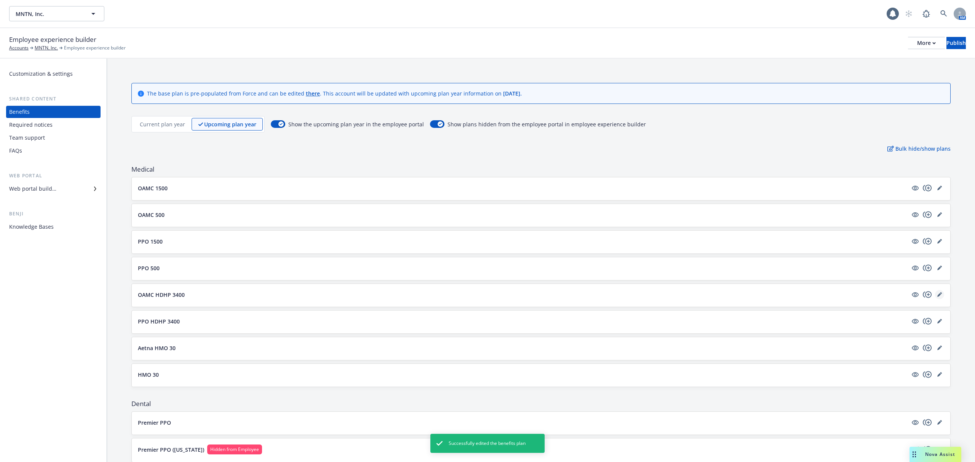
click at [935, 293] on link "editPencil" at bounding box center [939, 294] width 9 height 9
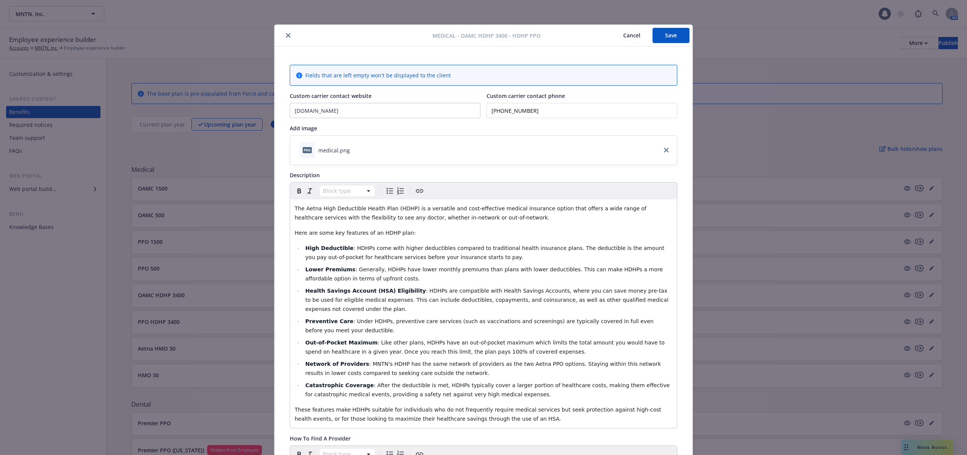
click at [287, 34] on button "close" at bounding box center [288, 35] width 9 height 9
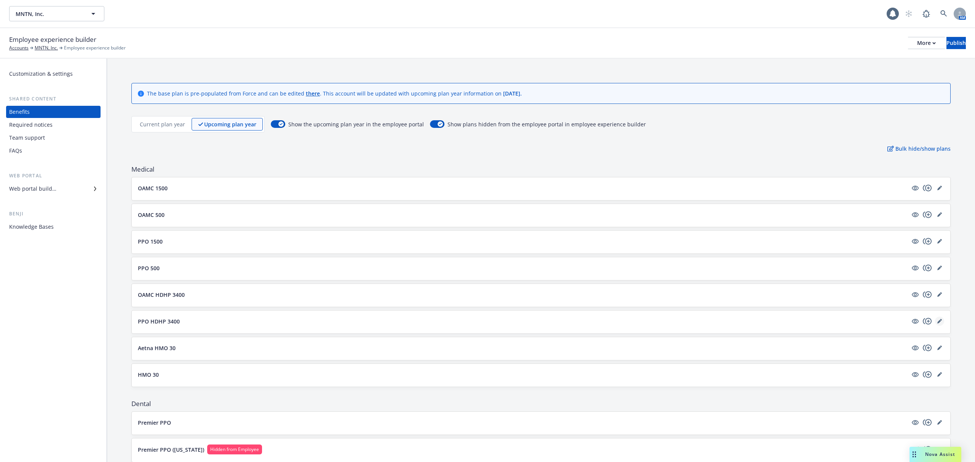
click at [937, 324] on icon "editPencil" at bounding box center [939, 321] width 5 height 5
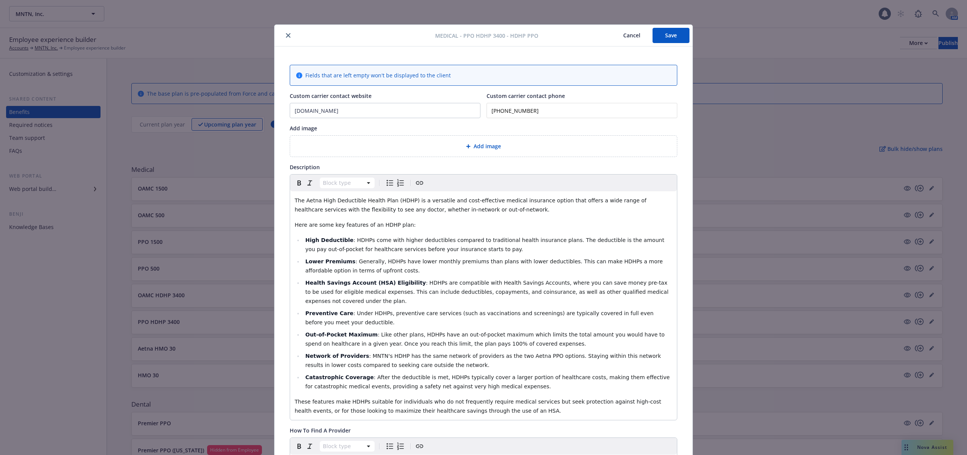
scroll to position [23, 0]
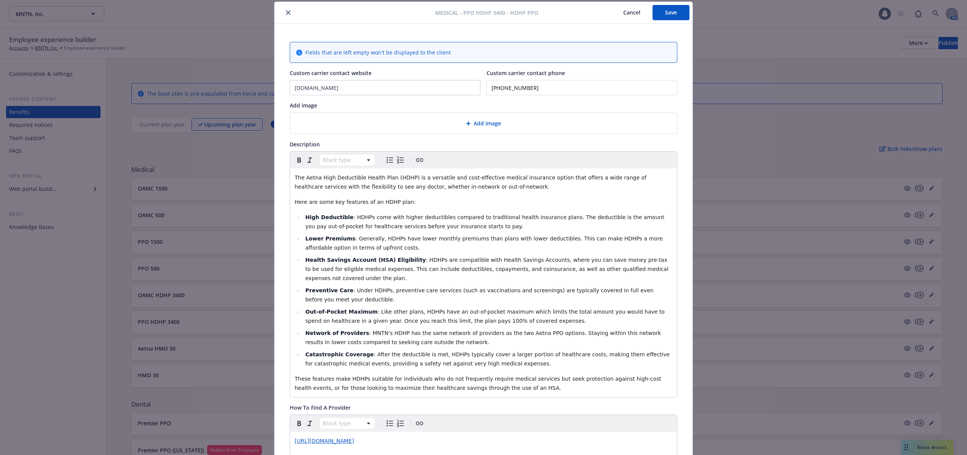
click at [486, 119] on div "Add image" at bounding box center [483, 123] width 387 height 21
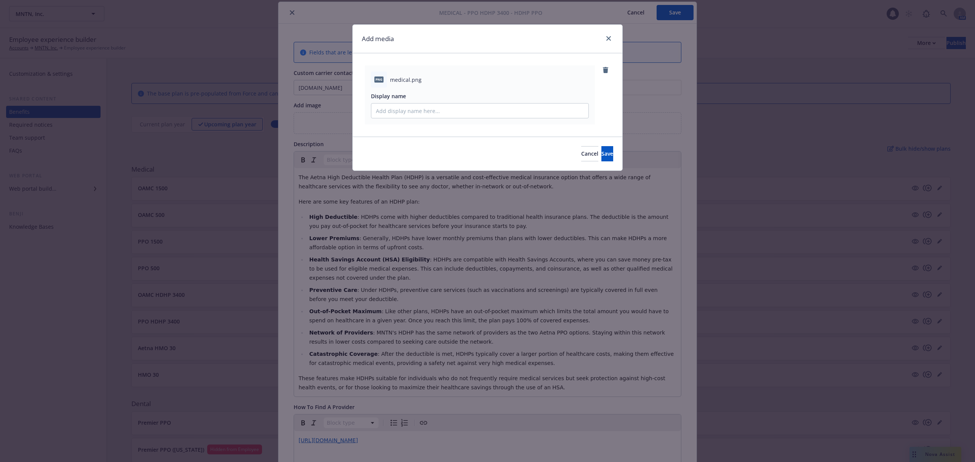
click at [389, 80] on div "png medical.png" at bounding box center [480, 80] width 218 height 16
drag, startPoint x: 391, startPoint y: 80, endPoint x: 410, endPoint y: 78, distance: 19.1
click at [410, 78] on span "medical.png" at bounding box center [406, 80] width 32 height 8
click at [418, 105] on input "Display name" at bounding box center [479, 111] width 217 height 14
paste input "medical"
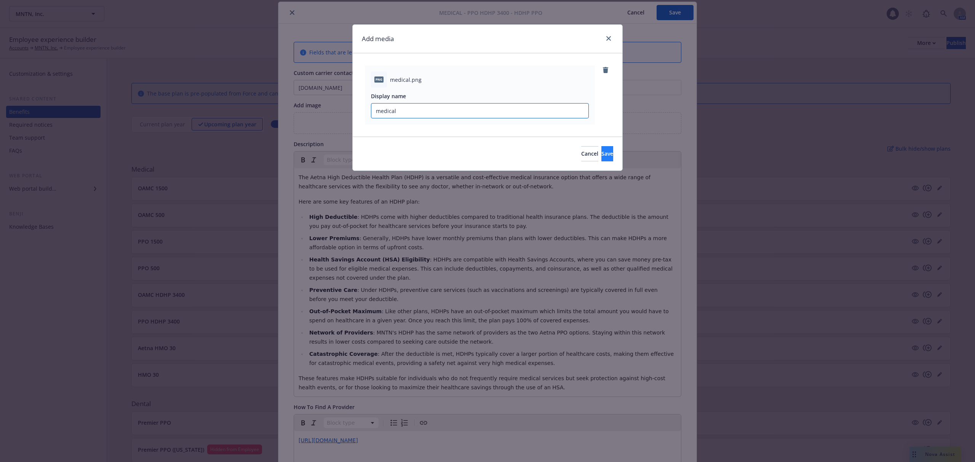
type input "medical"
click at [601, 155] on button "Save" at bounding box center [607, 153] width 12 height 15
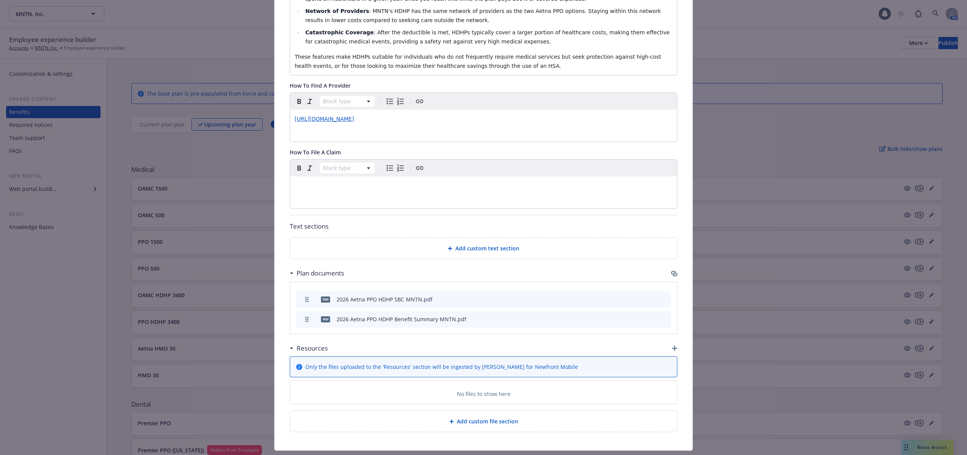
scroll to position [366, 0]
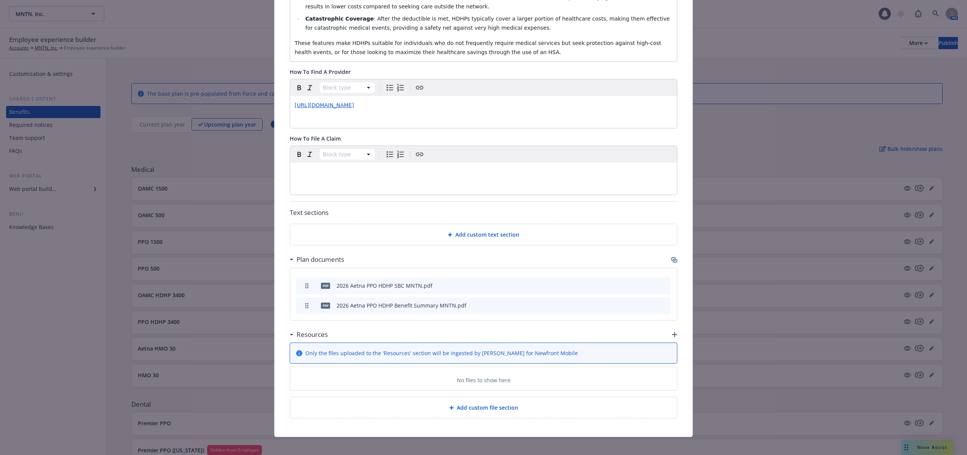
click at [672, 332] on icon "button" at bounding box center [674, 334] width 5 height 5
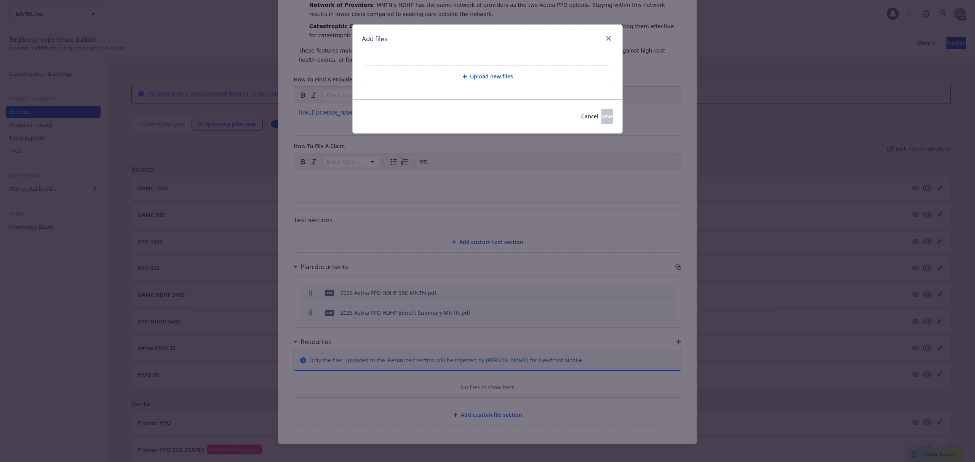
click at [490, 79] on span "Upload new files" at bounding box center [491, 76] width 43 height 8
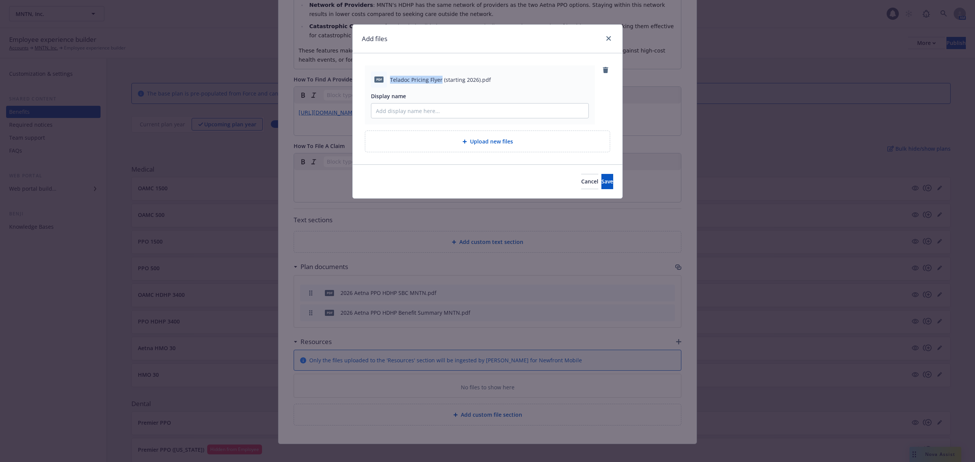
drag, startPoint x: 389, startPoint y: 78, endPoint x: 441, endPoint y: 81, distance: 52.2
click at [441, 81] on div "pdf Teladoc Pricing Flyer (starting 2026).pdf" at bounding box center [480, 80] width 218 height 16
click at [439, 111] on input "Display name" at bounding box center [479, 111] width 217 height 14
paste input "Teladoc Pricing Flyer"
type input "Teladoc Pricing Flyer"
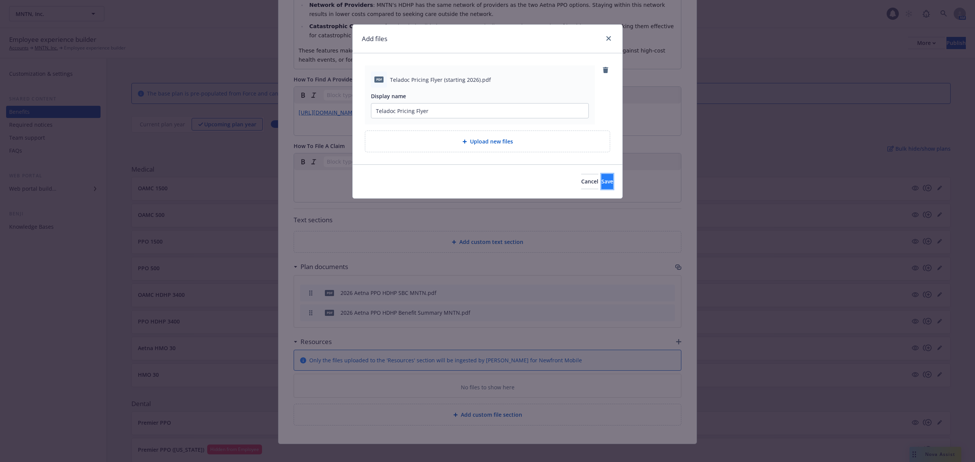
click at [601, 180] on span "Save" at bounding box center [607, 181] width 12 height 7
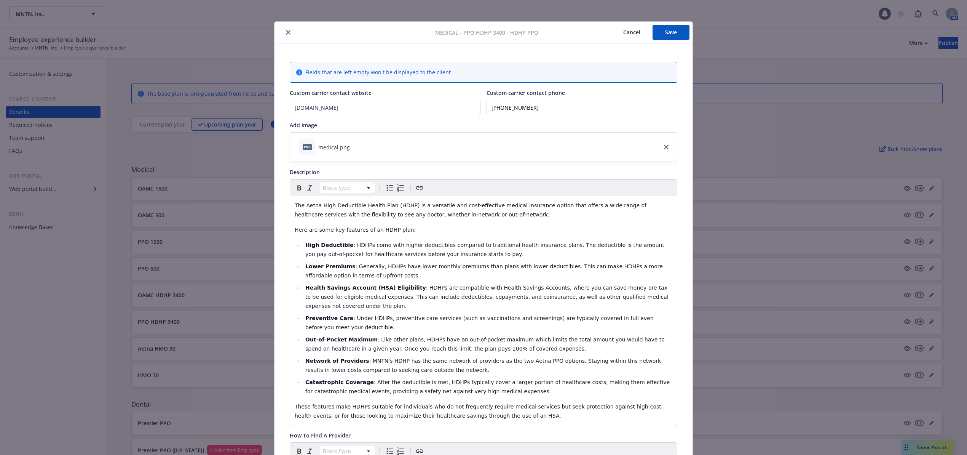
scroll to position [0, 0]
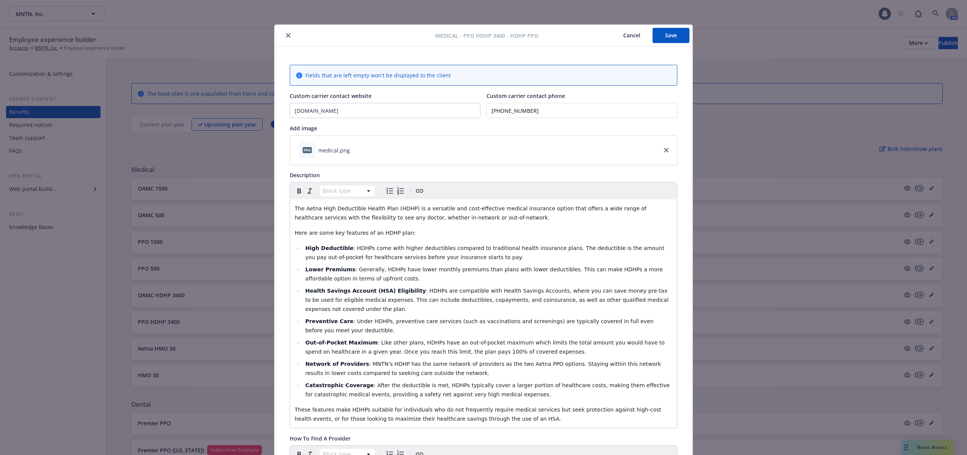
click at [663, 31] on button "Save" at bounding box center [671, 35] width 37 height 15
click at [286, 36] on icon "close" at bounding box center [288, 35] width 5 height 5
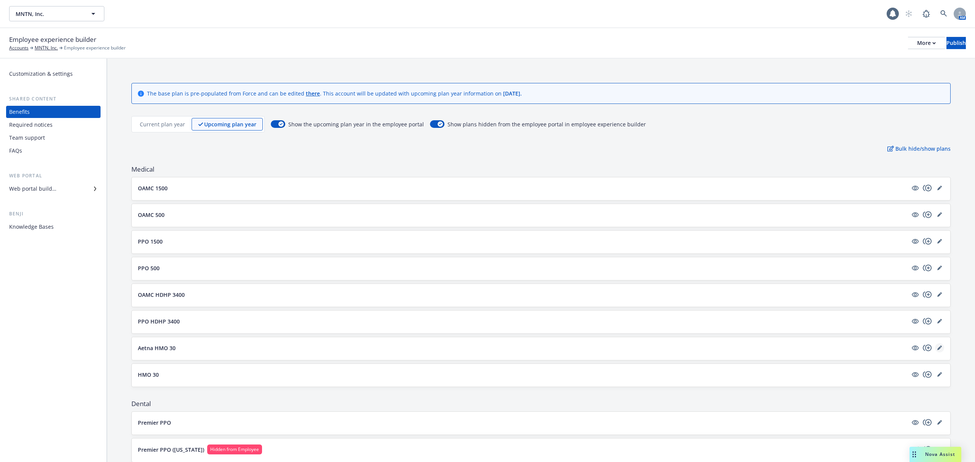
click at [935, 347] on link "editPencil" at bounding box center [939, 347] width 9 height 9
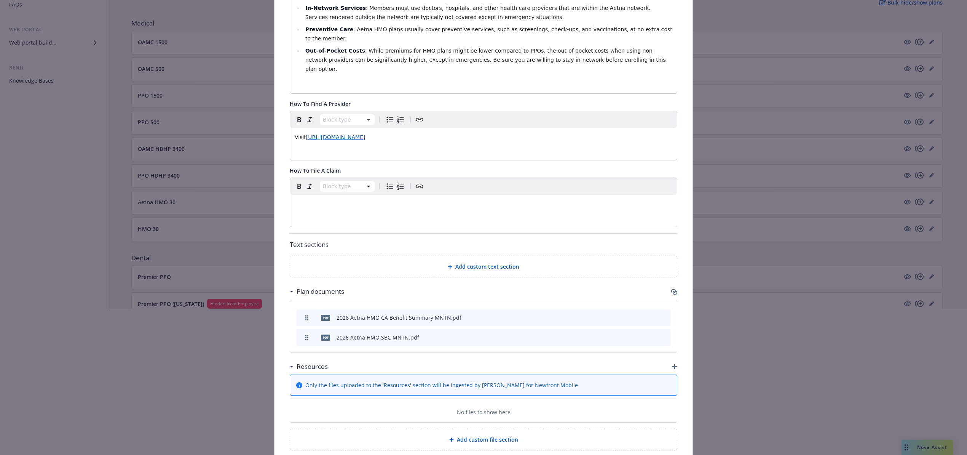
scroll to position [305, 0]
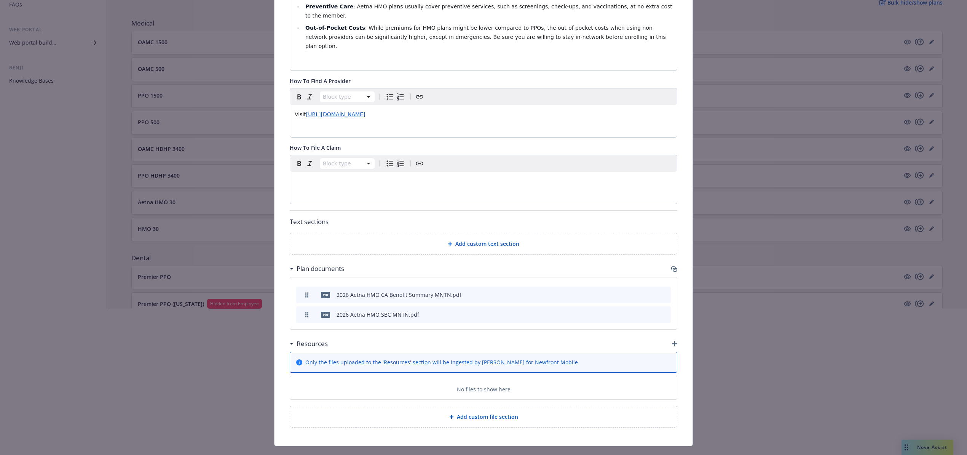
click at [669, 325] on div at bounding box center [483, 332] width 967 height 49
click at [673, 325] on div at bounding box center [483, 332] width 967 height 49
click at [671, 327] on div at bounding box center [483, 332] width 967 height 49
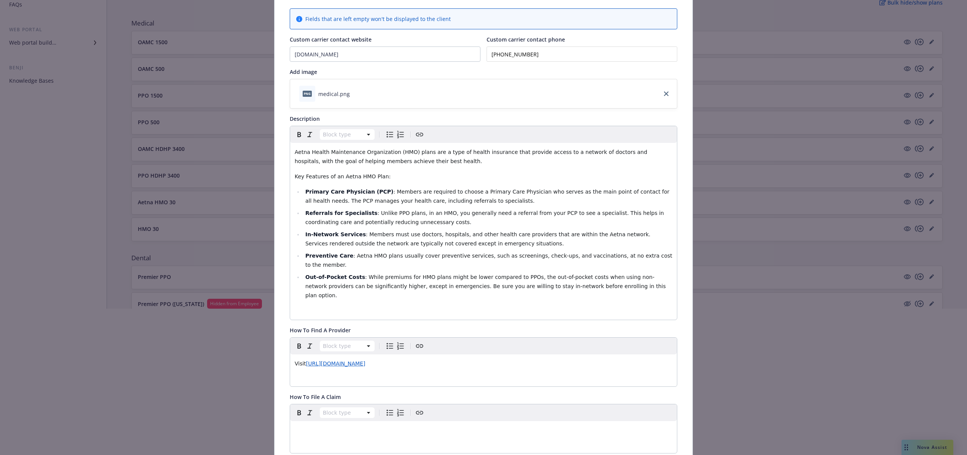
scroll to position [0, 0]
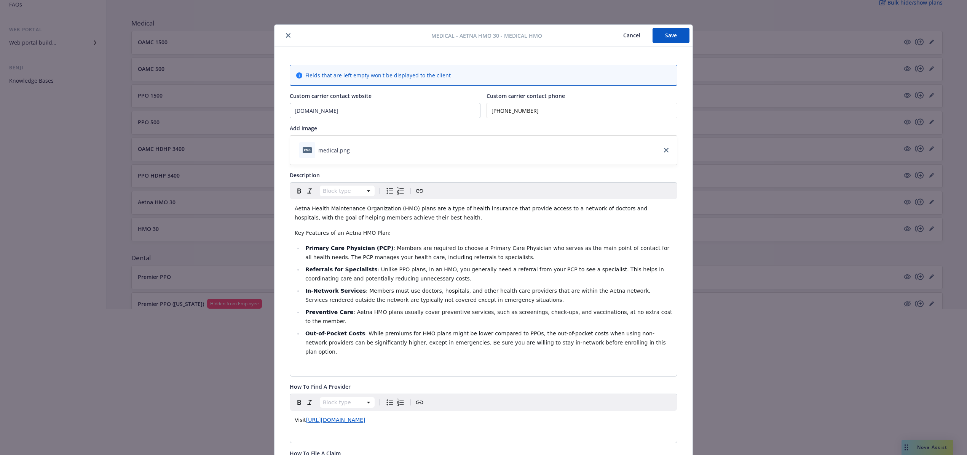
click at [286, 33] on icon "close" at bounding box center [288, 35] width 5 height 5
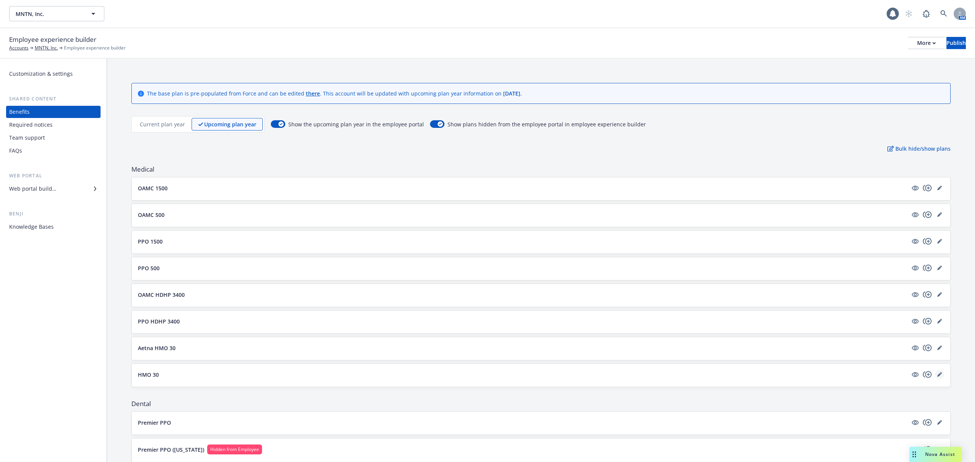
click at [937, 376] on icon "editPencil" at bounding box center [939, 375] width 4 height 4
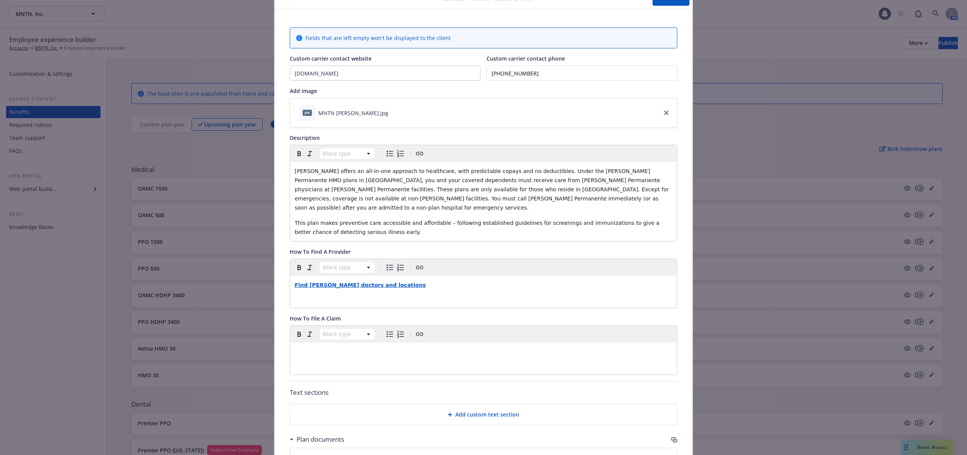
scroll to position [24, 0]
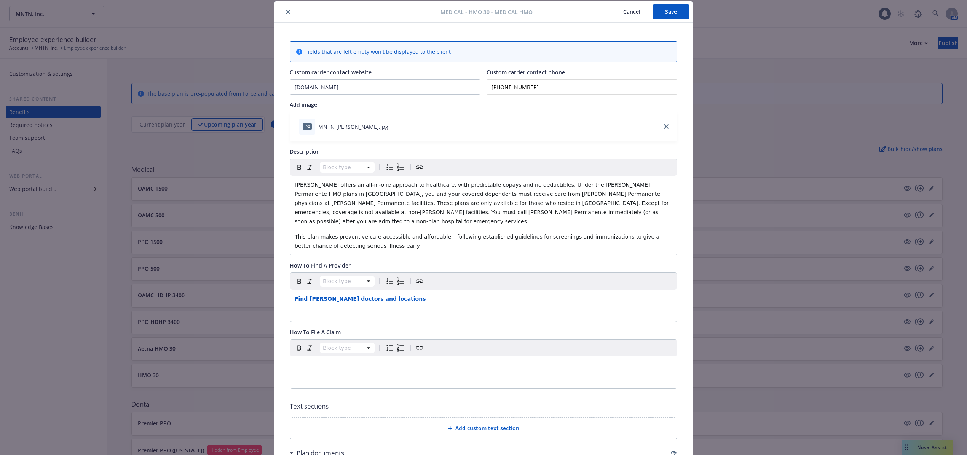
click at [286, 10] on icon "close" at bounding box center [288, 12] width 5 height 5
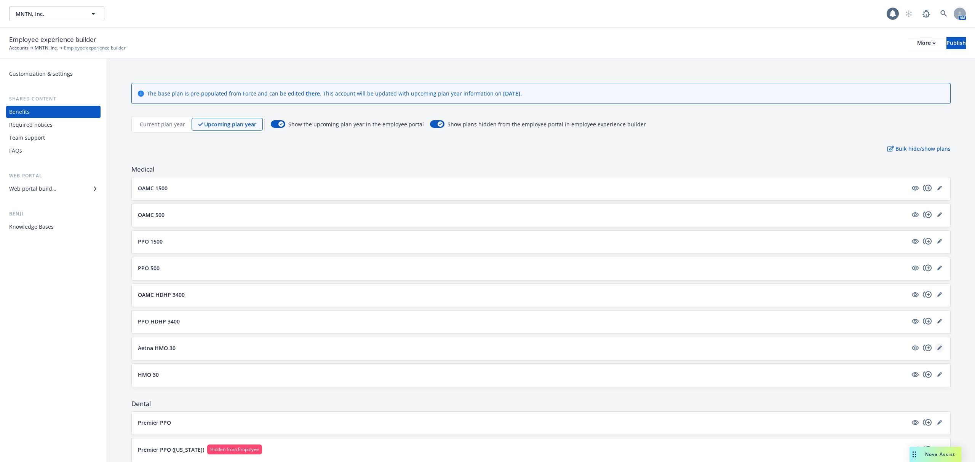
click at [937, 348] on icon "editPencil" at bounding box center [939, 348] width 5 height 5
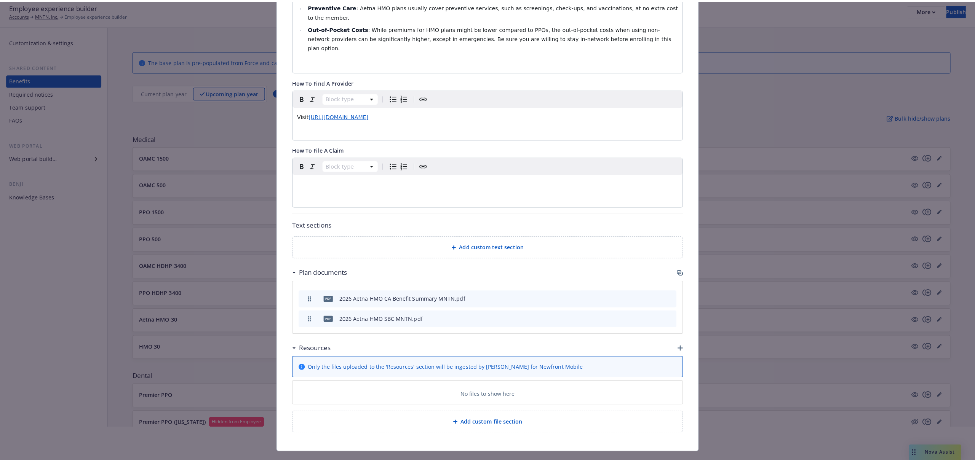
scroll to position [51, 0]
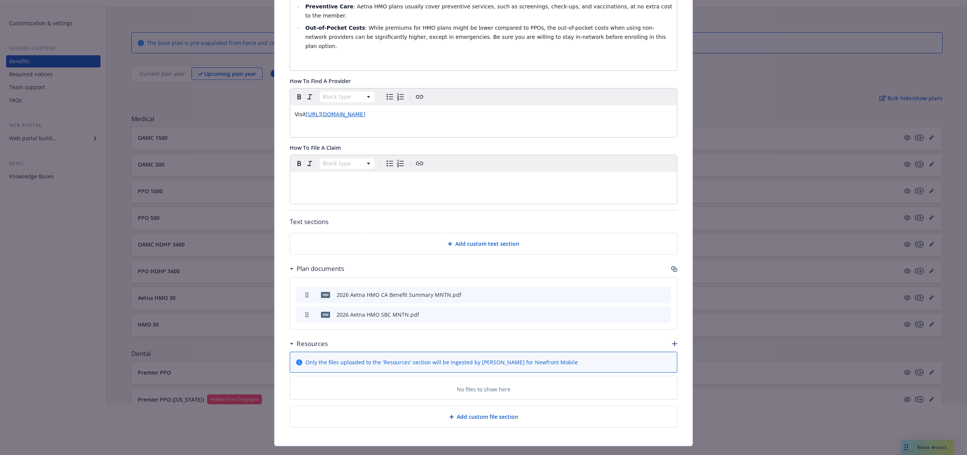
click at [673, 341] on icon "button" at bounding box center [674, 343] width 5 height 5
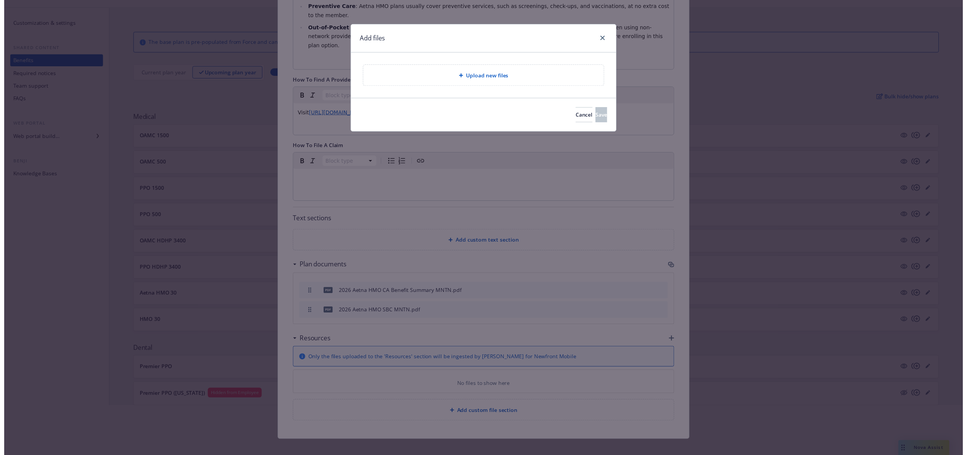
scroll to position [298, 0]
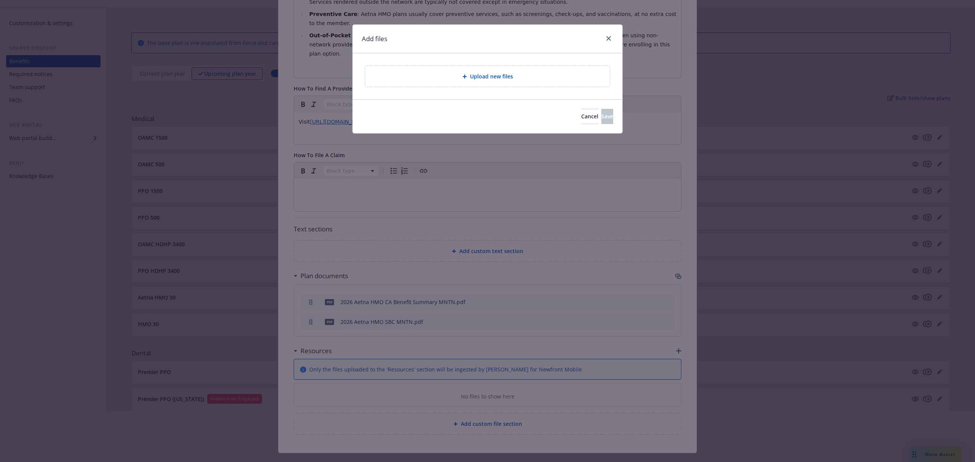
click at [497, 74] on span "Upload new files" at bounding box center [491, 76] width 43 height 8
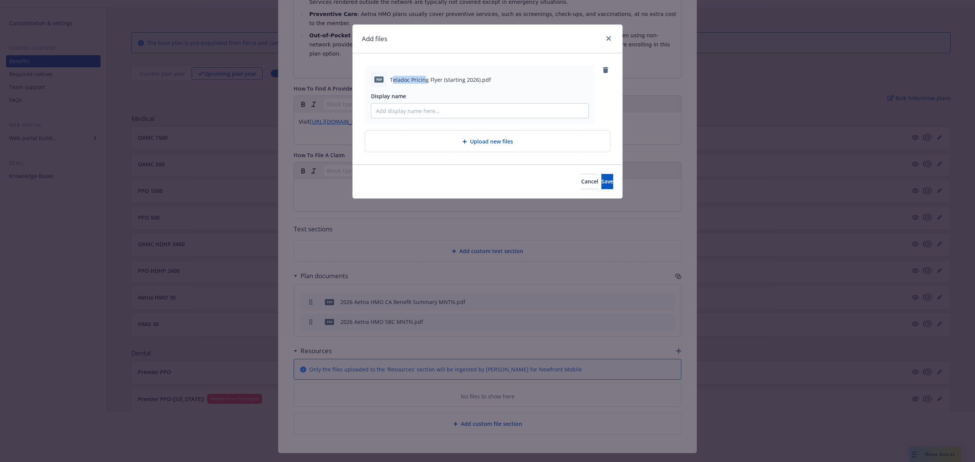
drag, startPoint x: 392, startPoint y: 81, endPoint x: 426, endPoint y: 80, distance: 33.9
click at [426, 80] on span "Teladoc Pricing Flyer (starting 2026).pdf" at bounding box center [440, 80] width 101 height 8
drag, startPoint x: 390, startPoint y: 80, endPoint x: 441, endPoint y: 79, distance: 51.0
click at [441, 79] on span "Teladoc Pricing Flyer (starting 2026).pdf" at bounding box center [440, 80] width 101 height 8
click at [427, 111] on input "Display name" at bounding box center [479, 111] width 217 height 14
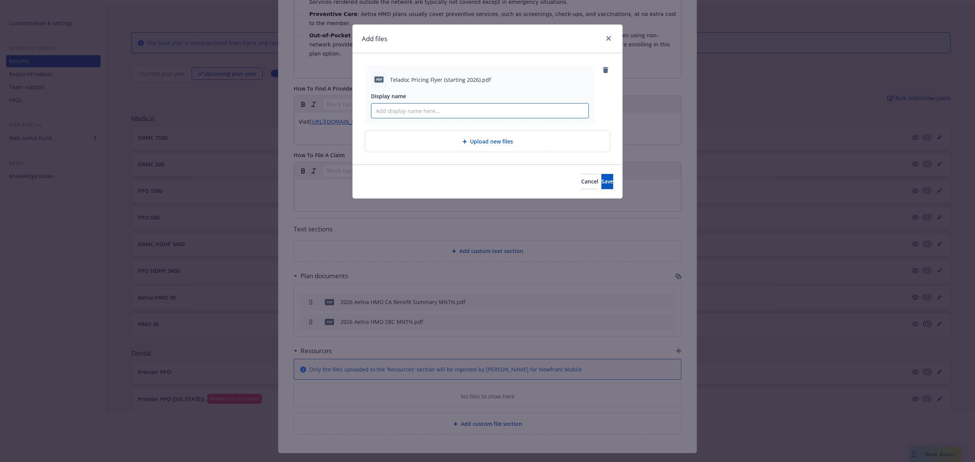
paste input "Teladoc Pricing Flyer"
type input "Teladoc Pricing Flyer"
click at [601, 175] on button "Save" at bounding box center [607, 181] width 12 height 15
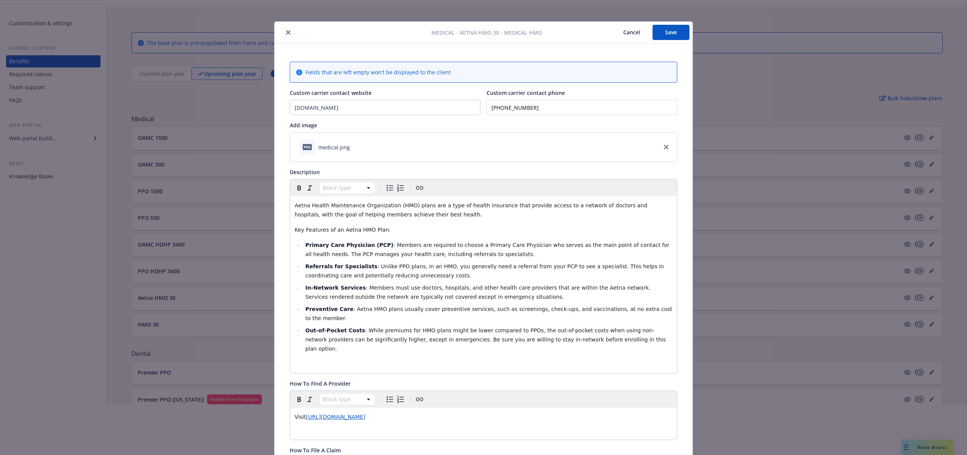
scroll to position [0, 0]
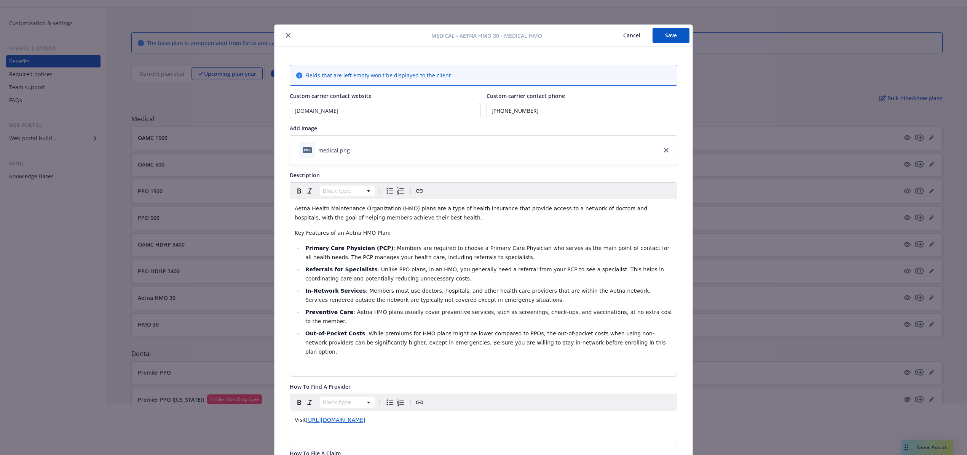
click at [661, 38] on button "Save" at bounding box center [671, 35] width 37 height 15
click at [286, 34] on icon "close" at bounding box center [288, 35] width 5 height 5
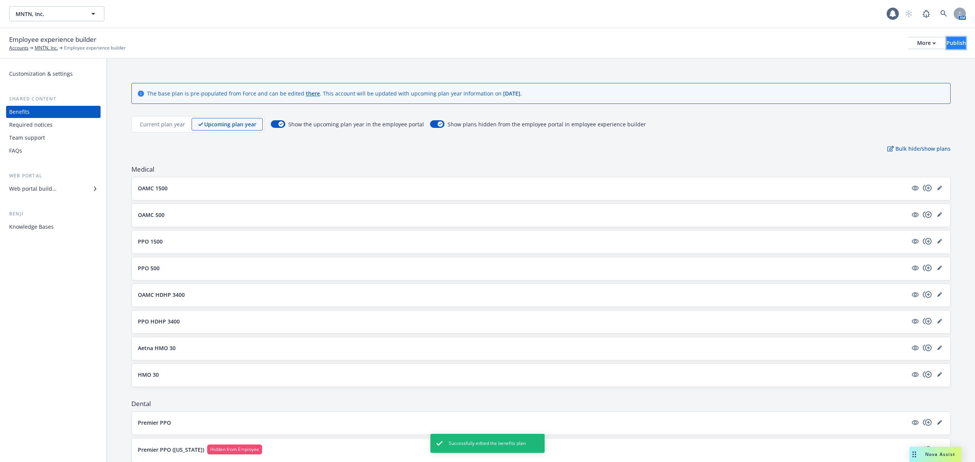
click at [946, 41] on div "Publish" at bounding box center [955, 42] width 19 height 11
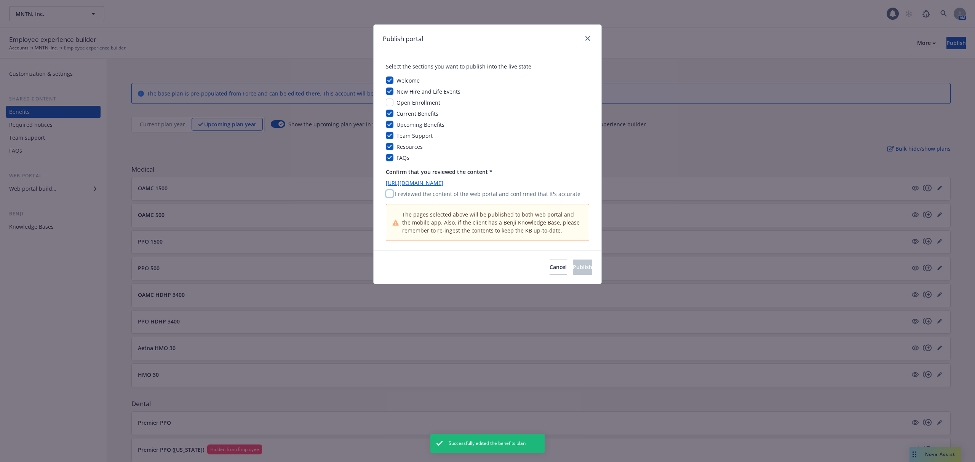
click at [391, 193] on input "checkbox" at bounding box center [390, 194] width 8 height 8
checkbox input "true"
click at [573, 267] on span "Publish" at bounding box center [582, 267] width 19 height 7
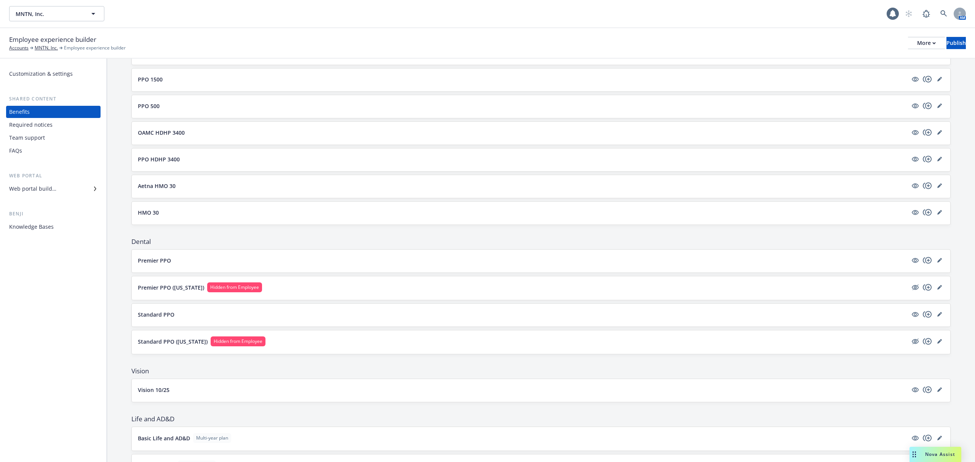
scroll to position [152, 0]
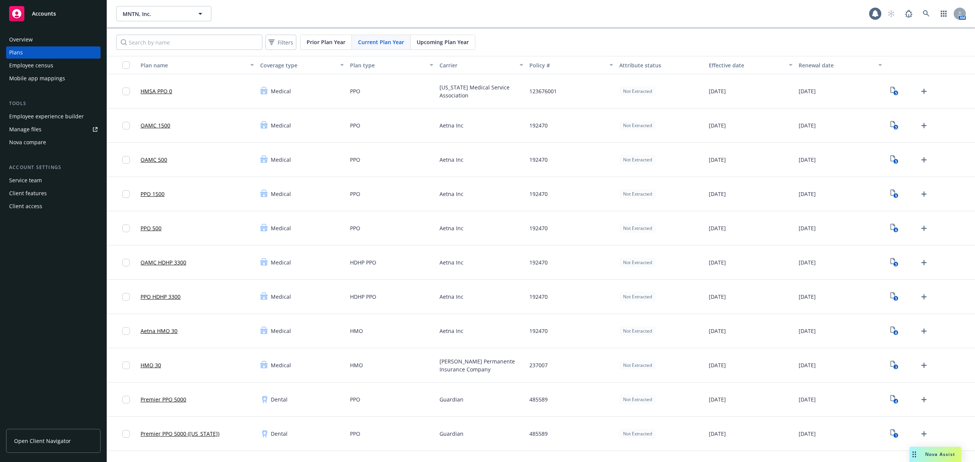
click at [436, 41] on span "Upcoming Plan Year" at bounding box center [443, 42] width 52 height 8
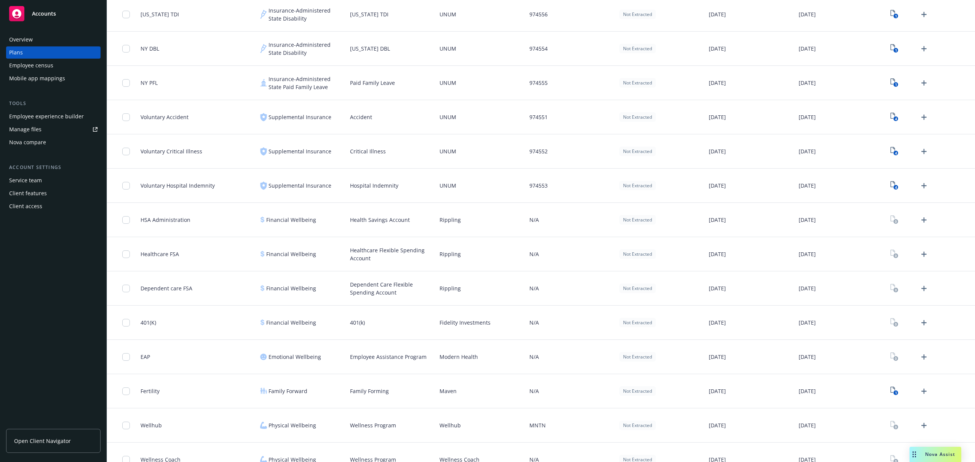
scroll to position [609, 0]
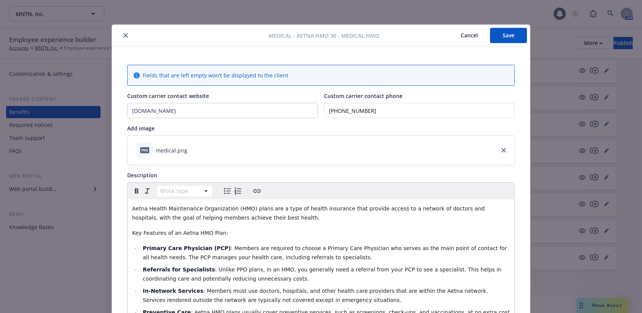
click at [121, 31] on button "close" at bounding box center [125, 35] width 9 height 9
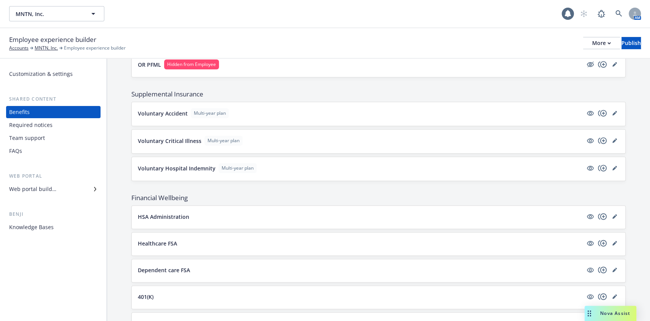
scroll to position [863, 0]
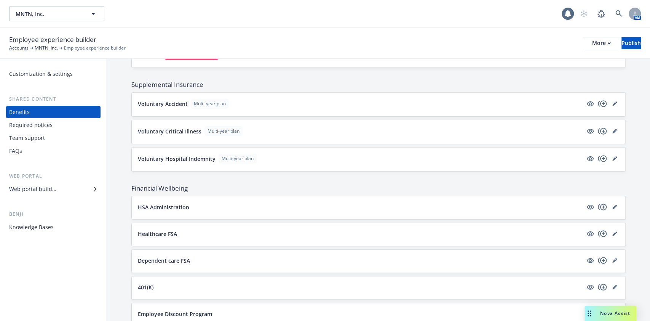
click at [241, 232] on button "Healthcare FSA" at bounding box center [360, 234] width 445 height 8
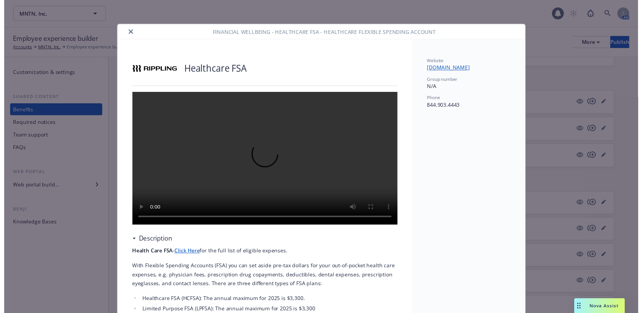
scroll to position [22, 0]
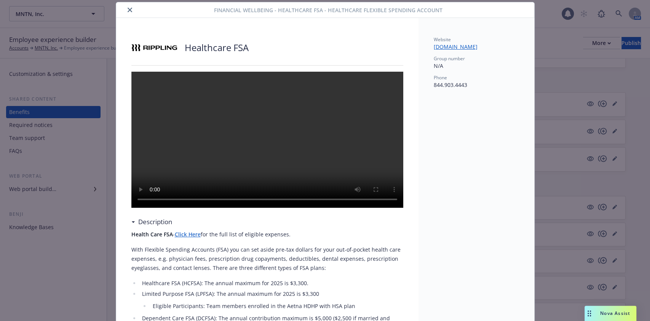
click at [125, 7] on button "close" at bounding box center [129, 9] width 9 height 9
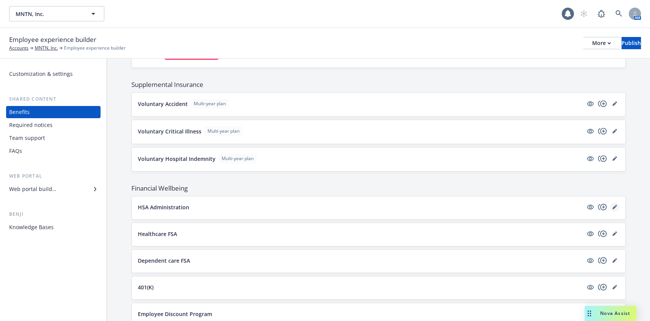
click at [610, 202] on link "editPencil" at bounding box center [614, 206] width 9 height 9
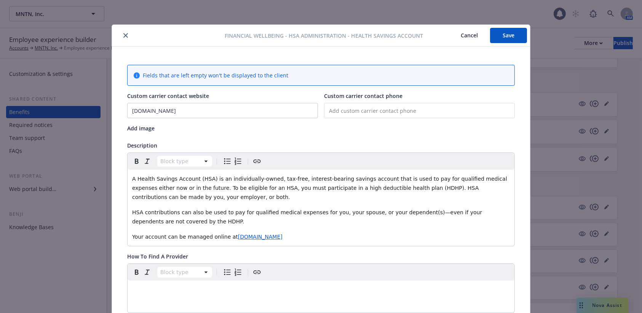
scroll to position [22, 0]
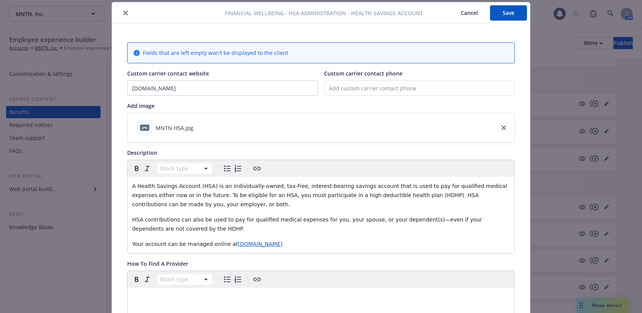
click at [121, 10] on button "close" at bounding box center [125, 12] width 9 height 9
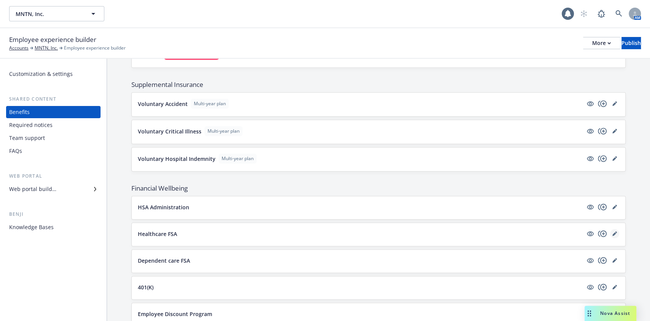
click at [612, 231] on icon "editPencil" at bounding box center [614, 233] width 5 height 5
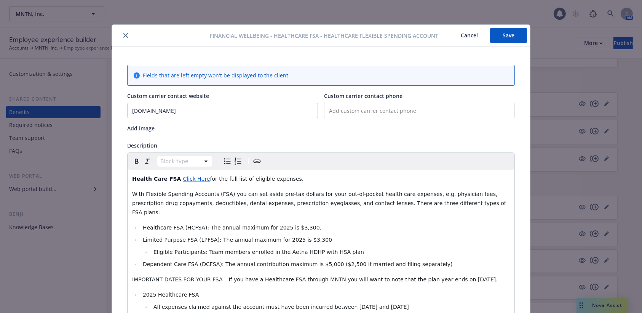
scroll to position [22, 0]
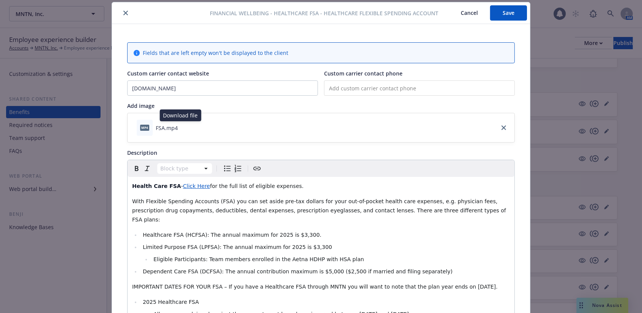
click at [182, 126] on icon "download file" at bounding box center [185, 127] width 6 height 6
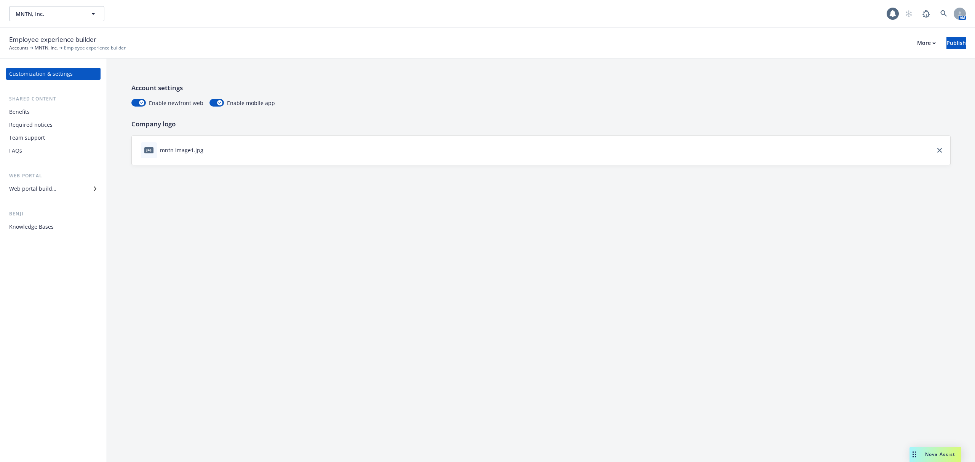
click at [19, 111] on div "Benefits" at bounding box center [19, 112] width 21 height 12
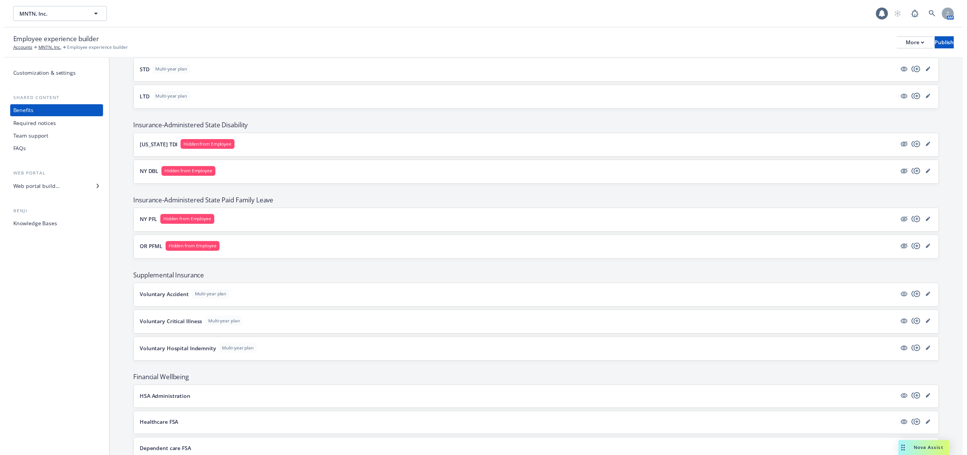
scroll to position [711, 0]
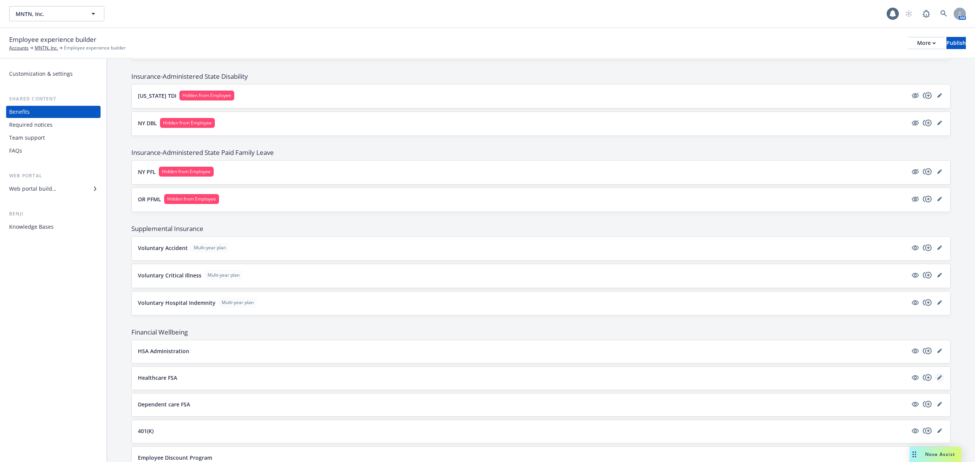
click at [935, 382] on link "editPencil" at bounding box center [939, 377] width 9 height 9
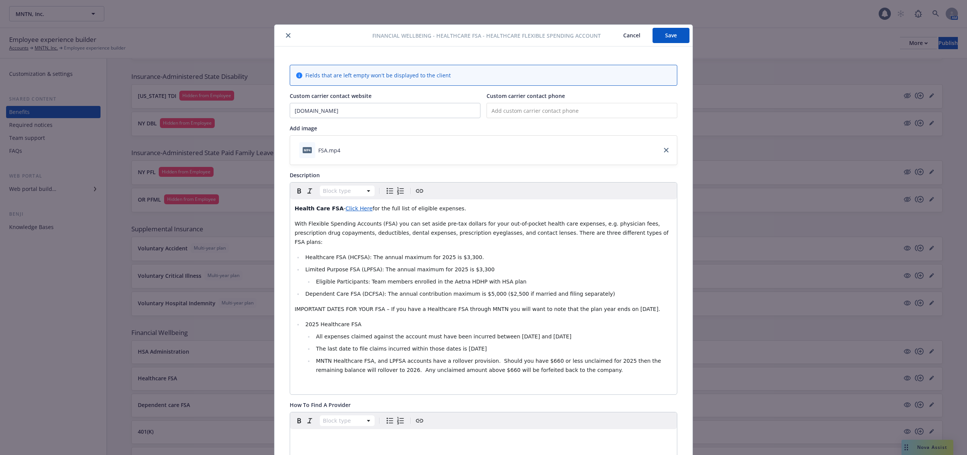
click at [288, 35] on button "close" at bounding box center [288, 35] width 9 height 9
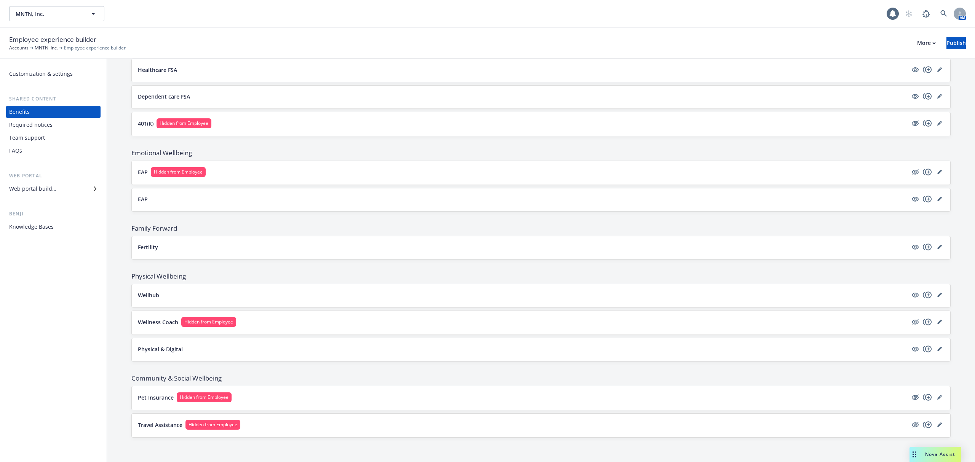
scroll to position [975, 0]
